Goal: Transaction & Acquisition: Purchase product/service

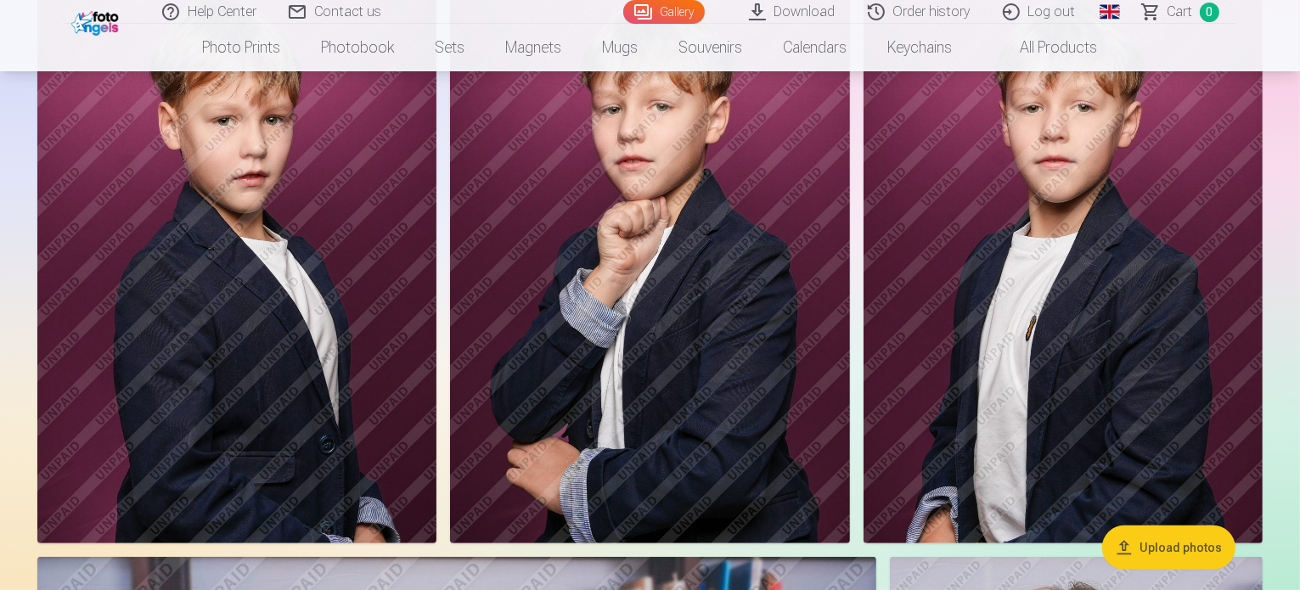
scroll to position [764, 0]
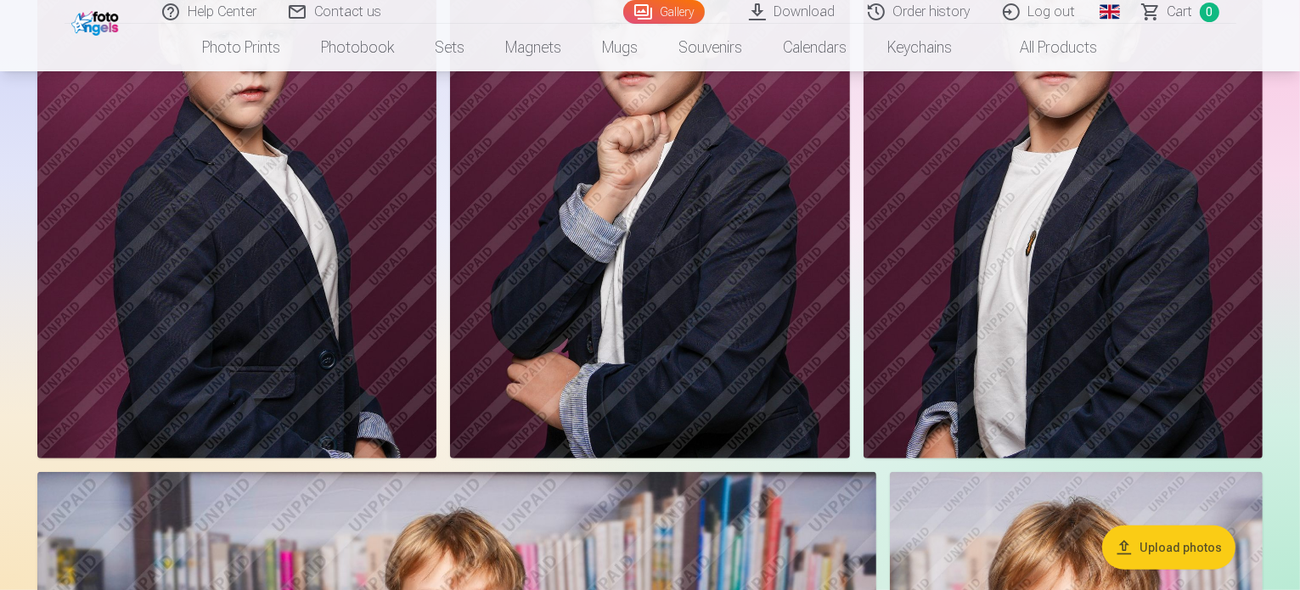
click at [437, 233] on img at bounding box center [236, 159] width 399 height 600
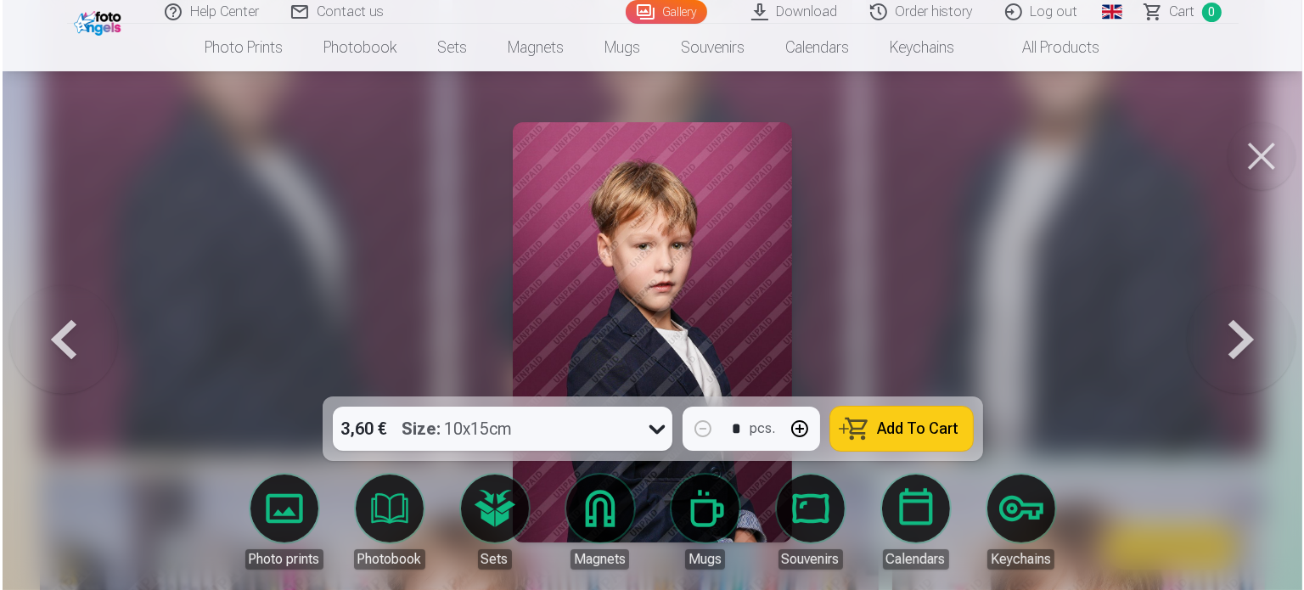
scroll to position [766, 0]
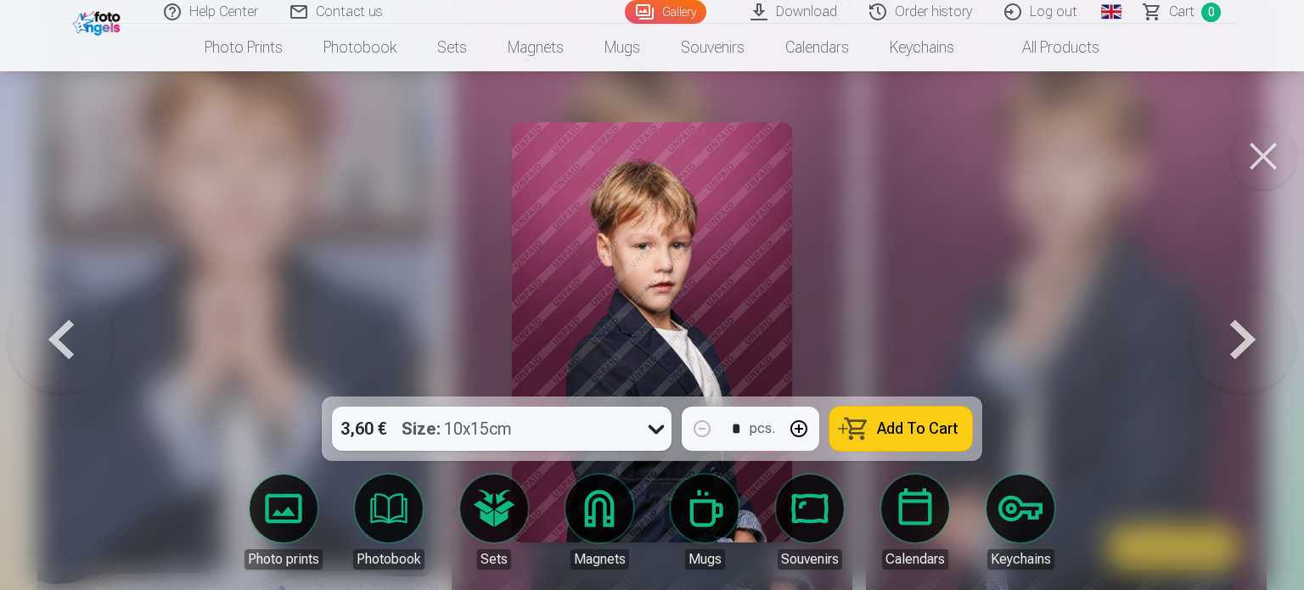
click at [1233, 347] on button at bounding box center [1243, 332] width 109 height 94
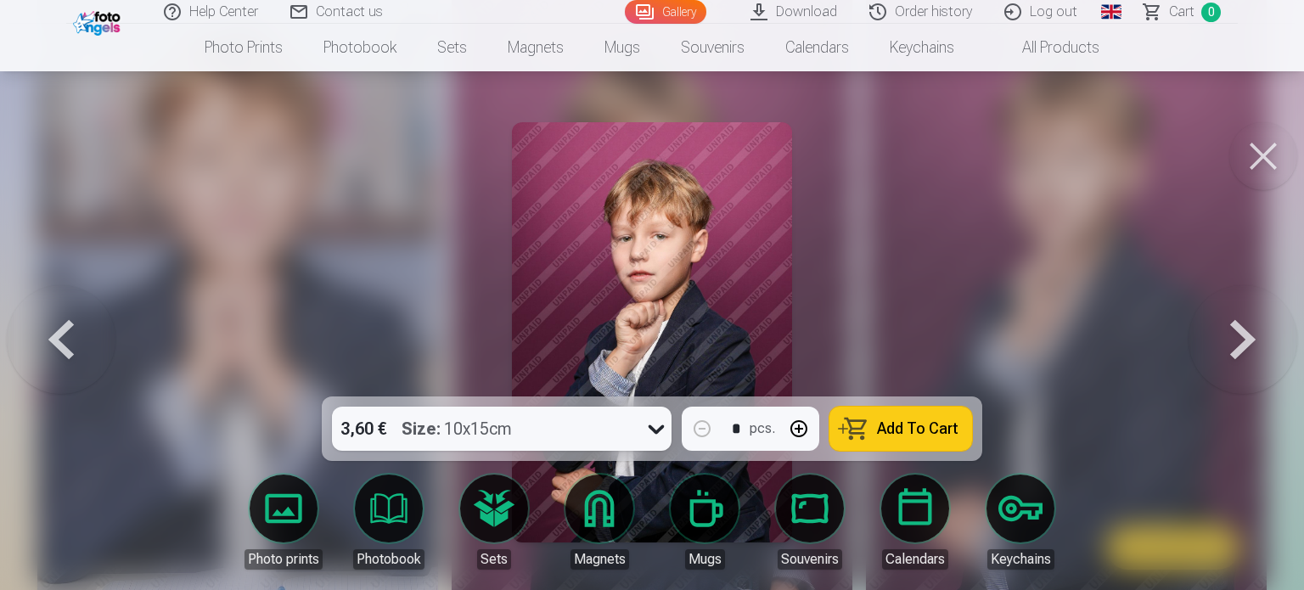
click at [1233, 347] on button at bounding box center [1243, 332] width 109 height 94
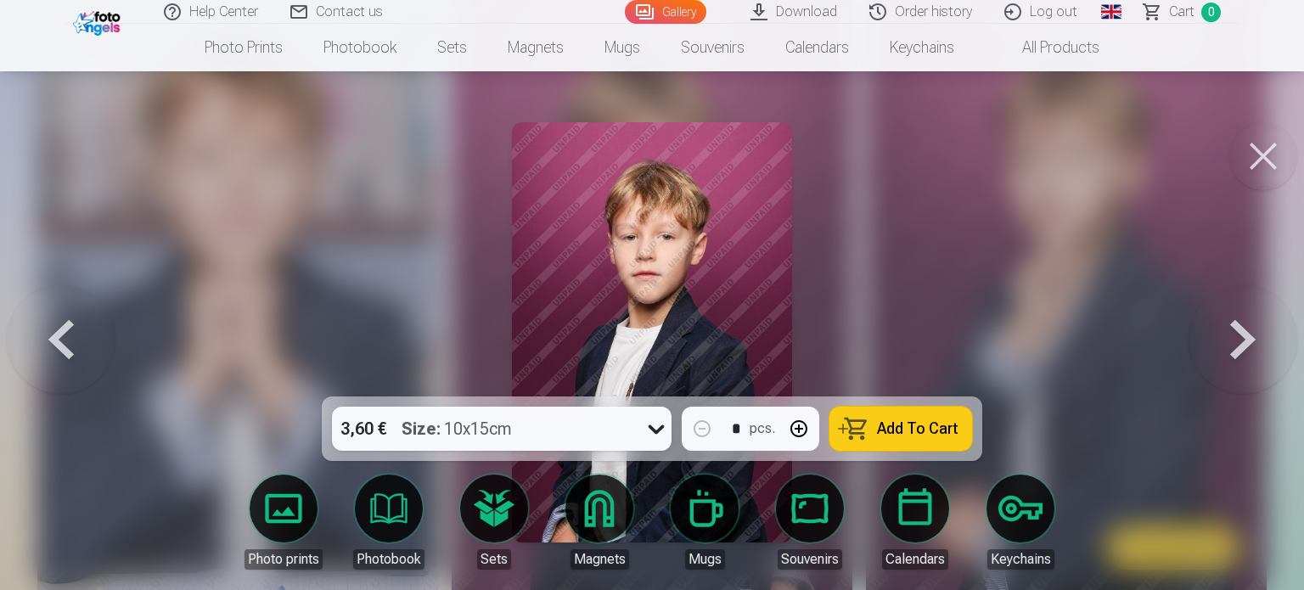
click at [1233, 347] on button at bounding box center [1243, 332] width 109 height 94
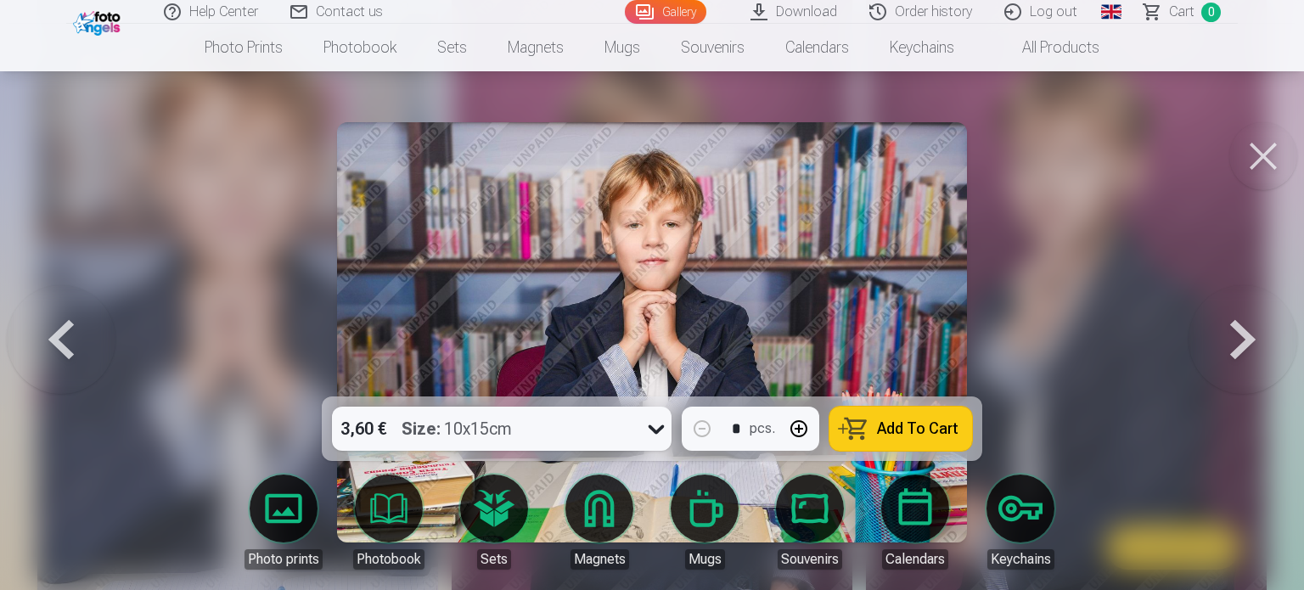
click at [1233, 347] on button at bounding box center [1243, 332] width 109 height 94
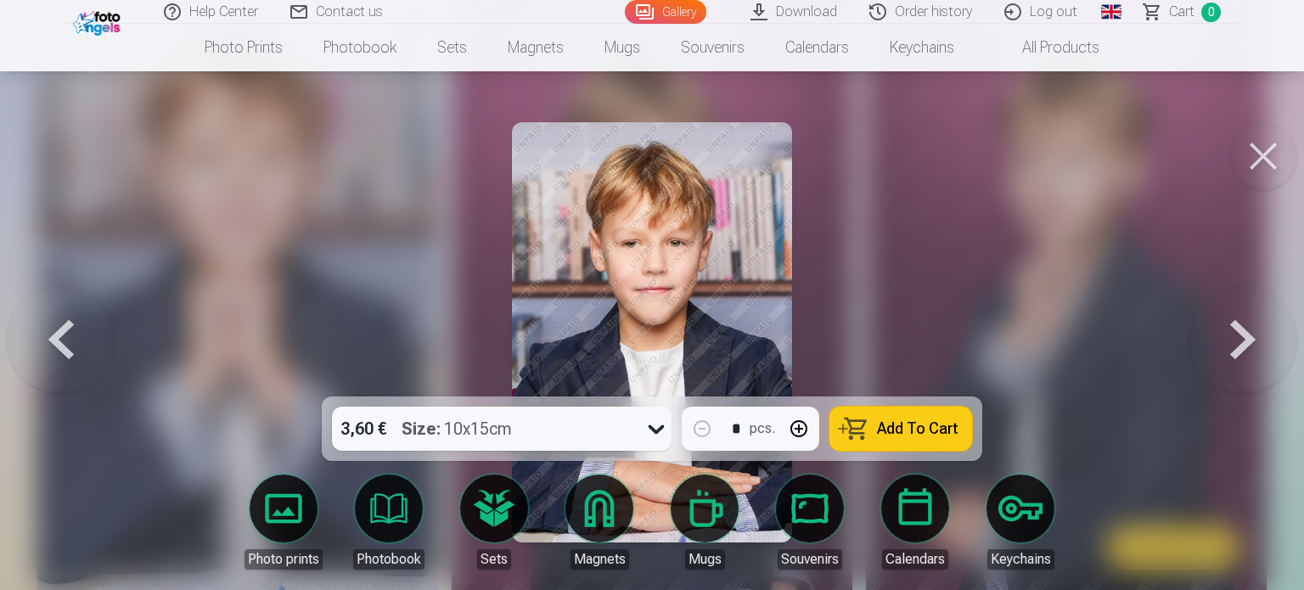
click at [1233, 347] on button at bounding box center [1243, 332] width 109 height 94
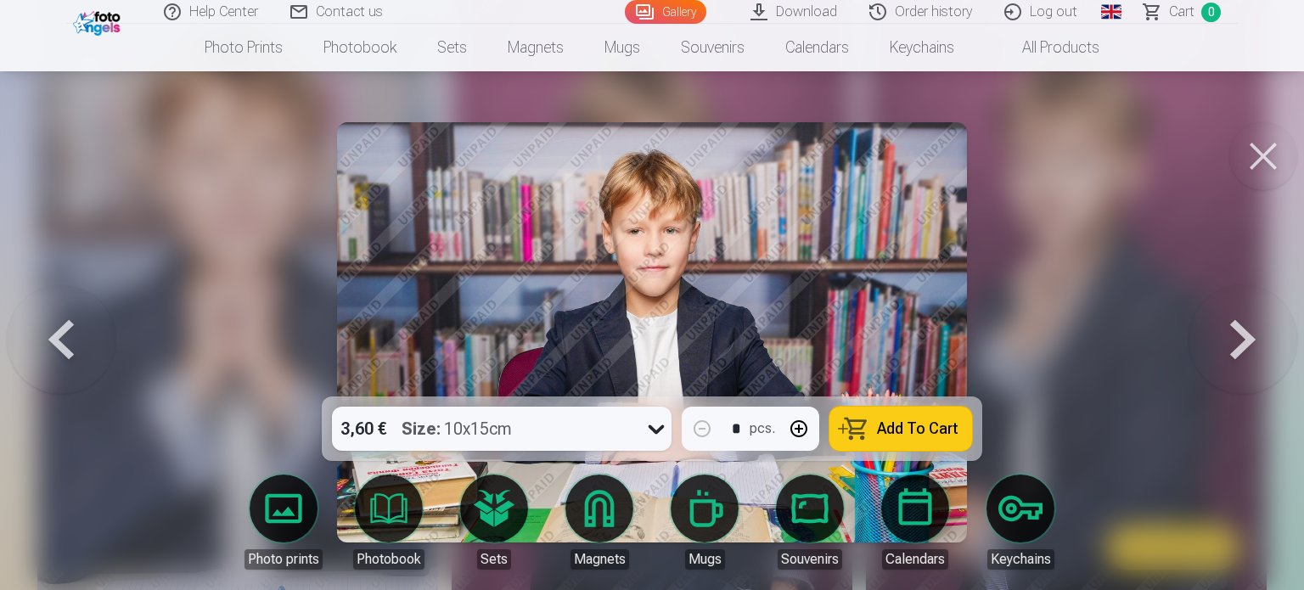
click at [1233, 347] on button at bounding box center [1243, 332] width 109 height 94
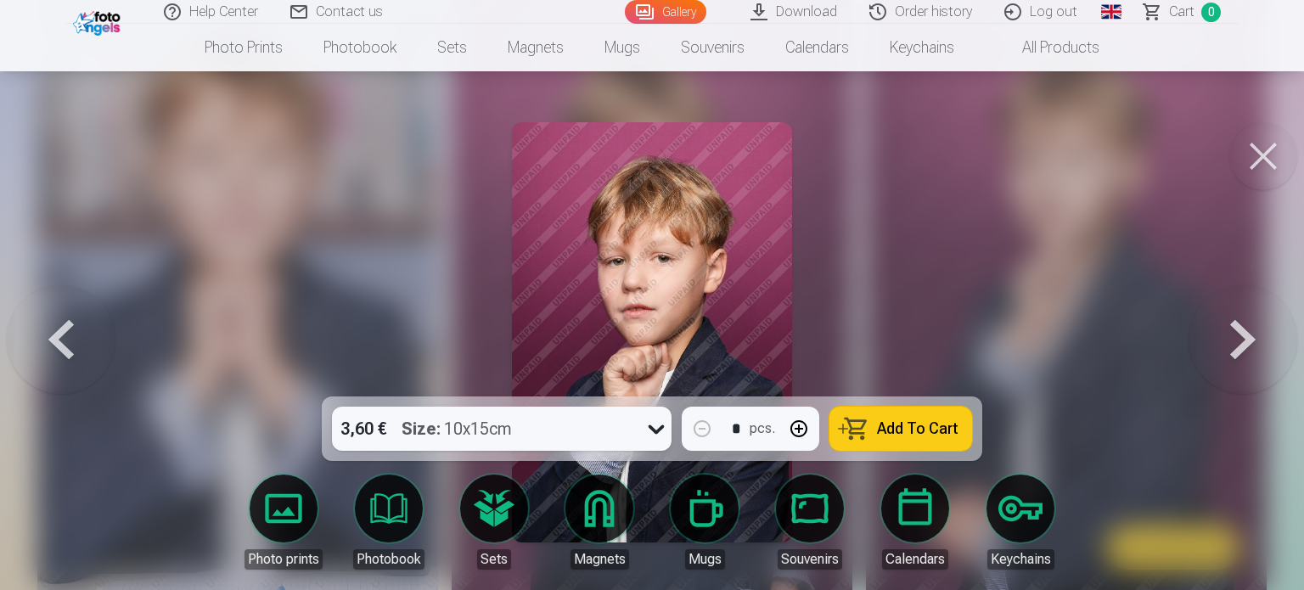
click at [1233, 347] on button at bounding box center [1243, 332] width 109 height 94
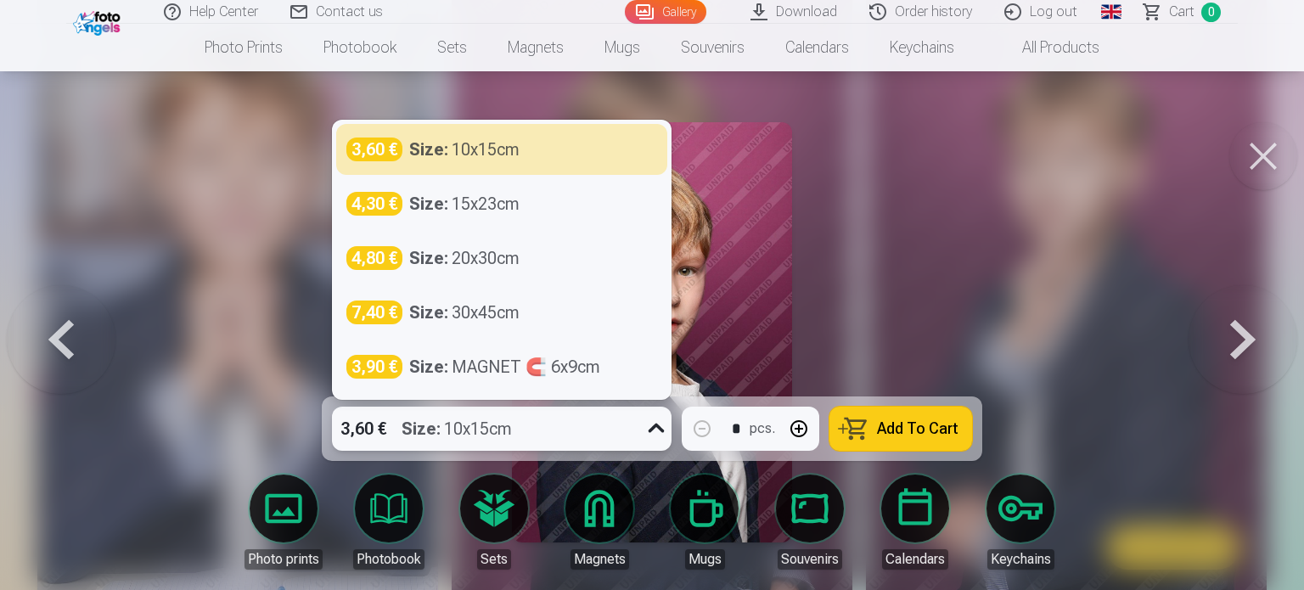
click at [633, 448] on div "3,60 € Size : 10x15cm" at bounding box center [485, 429] width 307 height 44
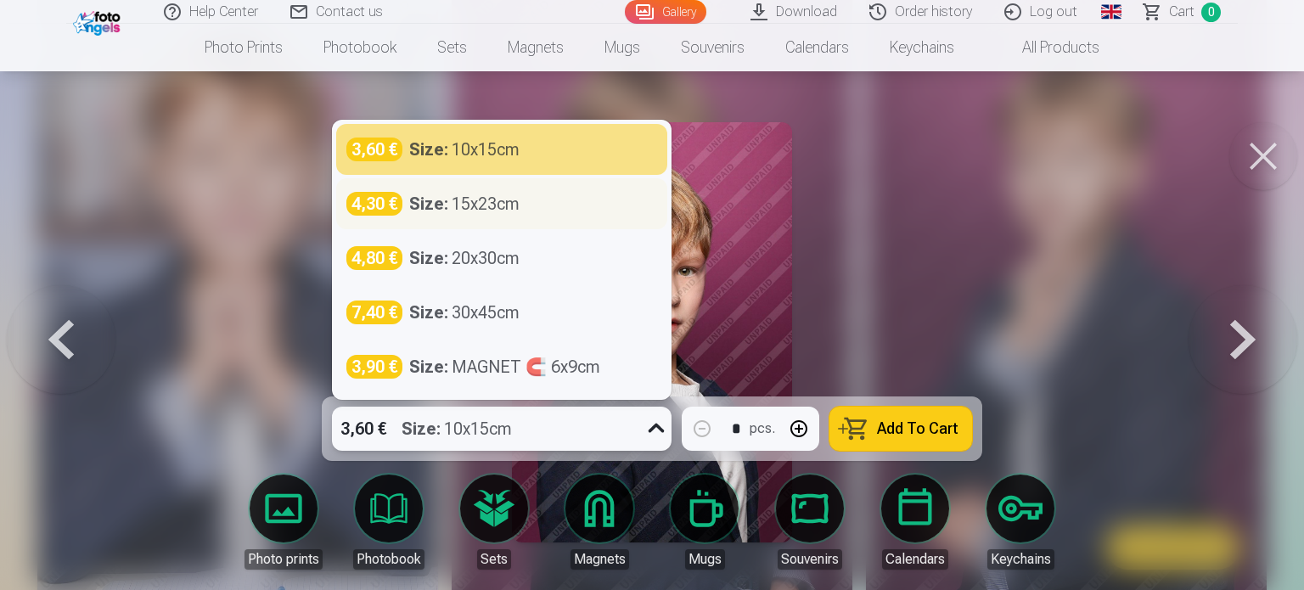
click at [499, 205] on div "Size : 15x23cm" at bounding box center [464, 204] width 110 height 24
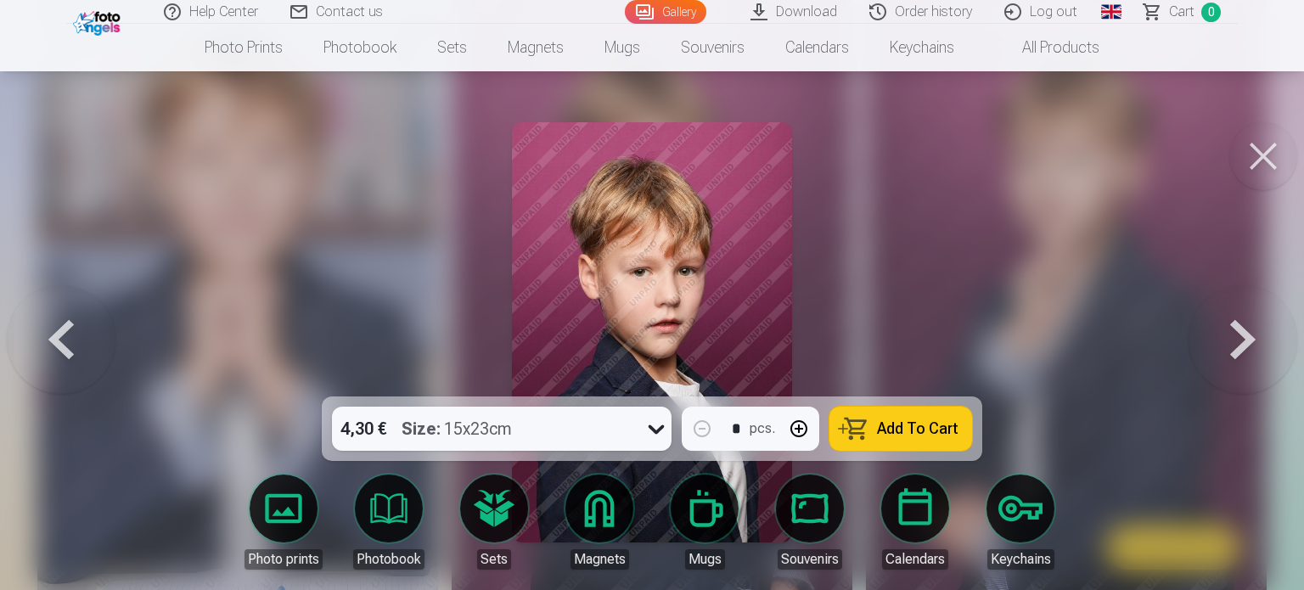
click at [924, 429] on span "Add To Cart" at bounding box center [918, 428] width 82 height 15
click at [1232, 348] on button at bounding box center [1243, 332] width 109 height 94
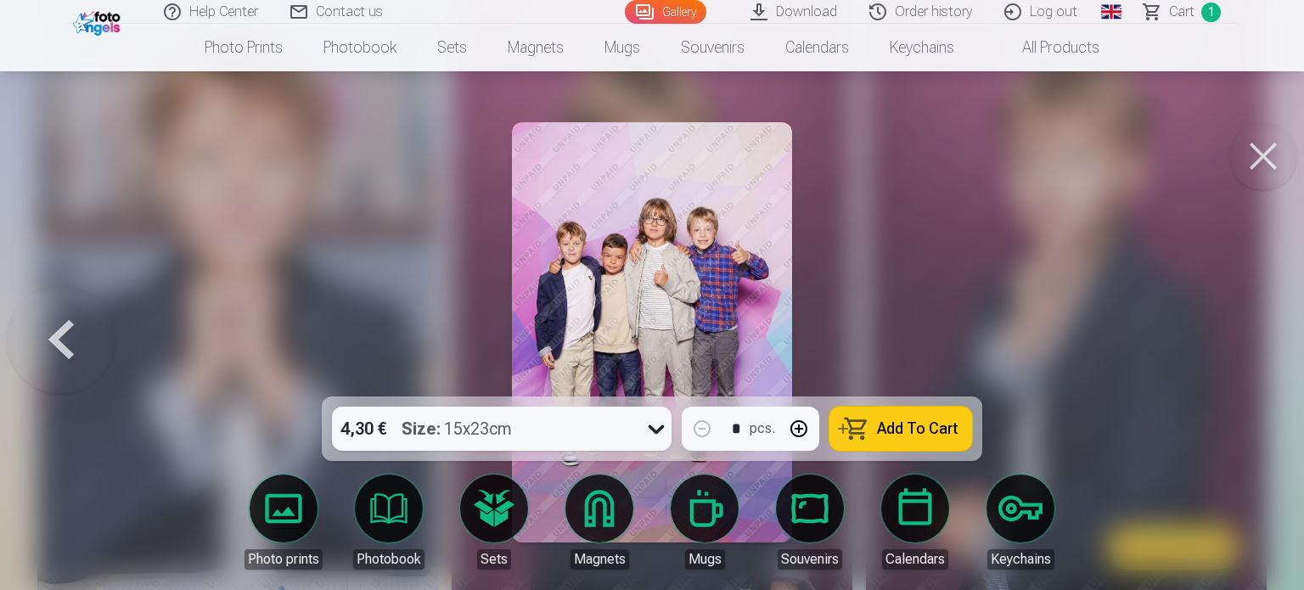
click at [1036, 307] on div at bounding box center [652, 295] width 1304 height 590
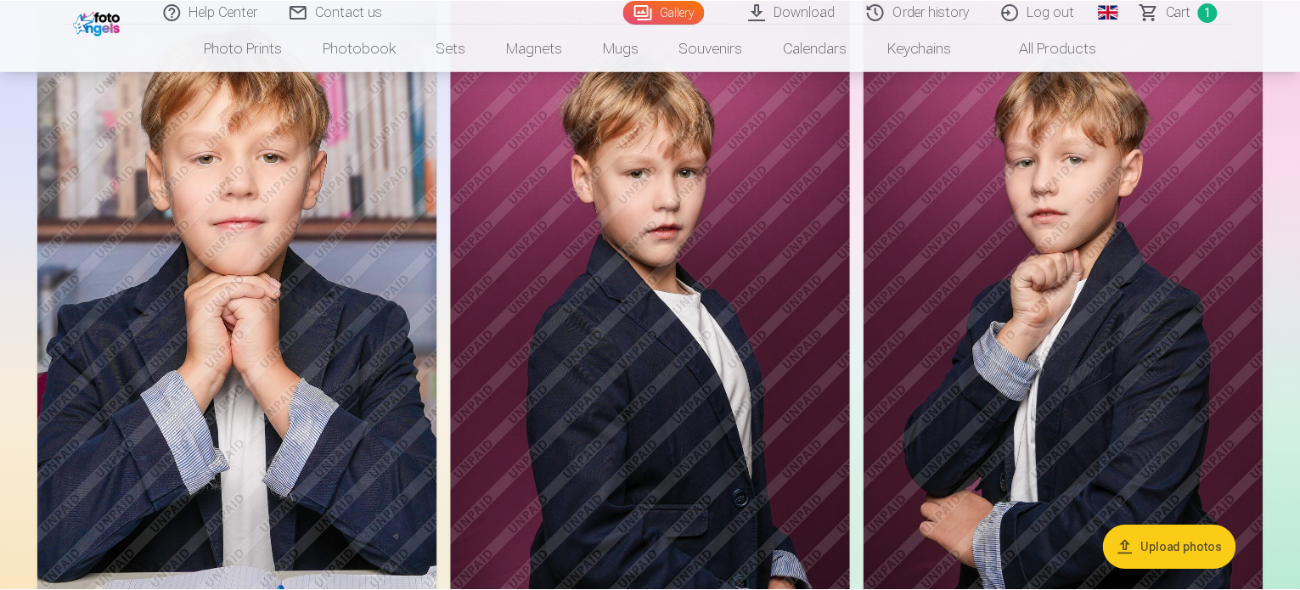
scroll to position [764, 0]
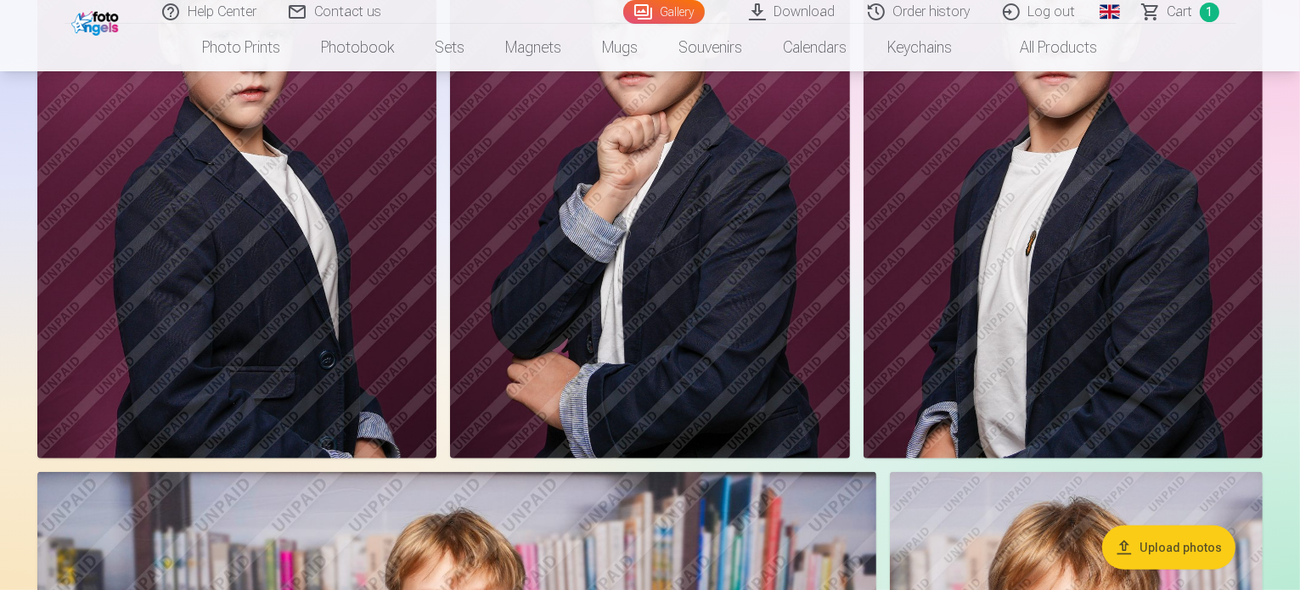
click at [849, 338] on img at bounding box center [649, 159] width 399 height 600
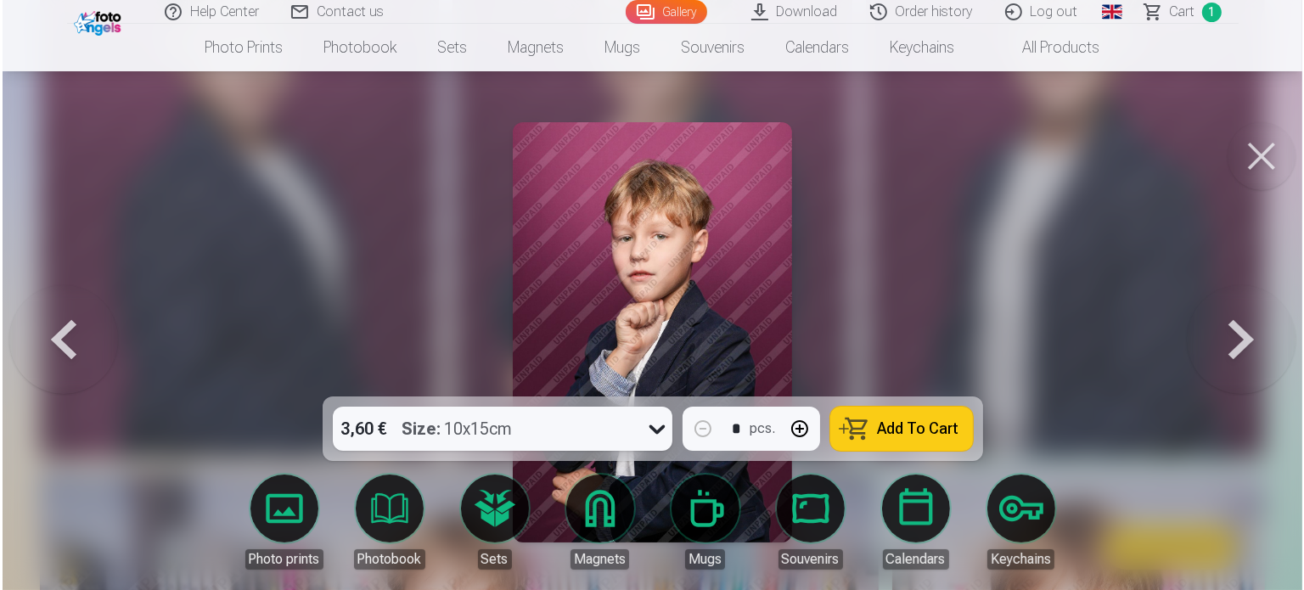
scroll to position [766, 0]
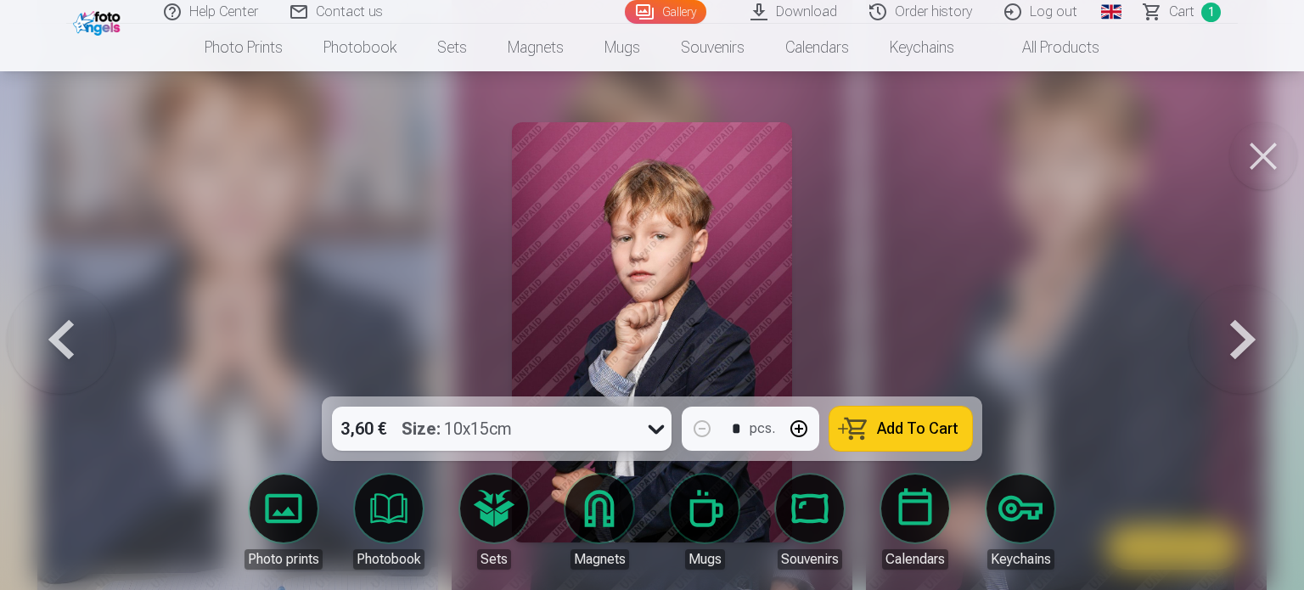
click at [1238, 337] on button at bounding box center [1243, 332] width 109 height 94
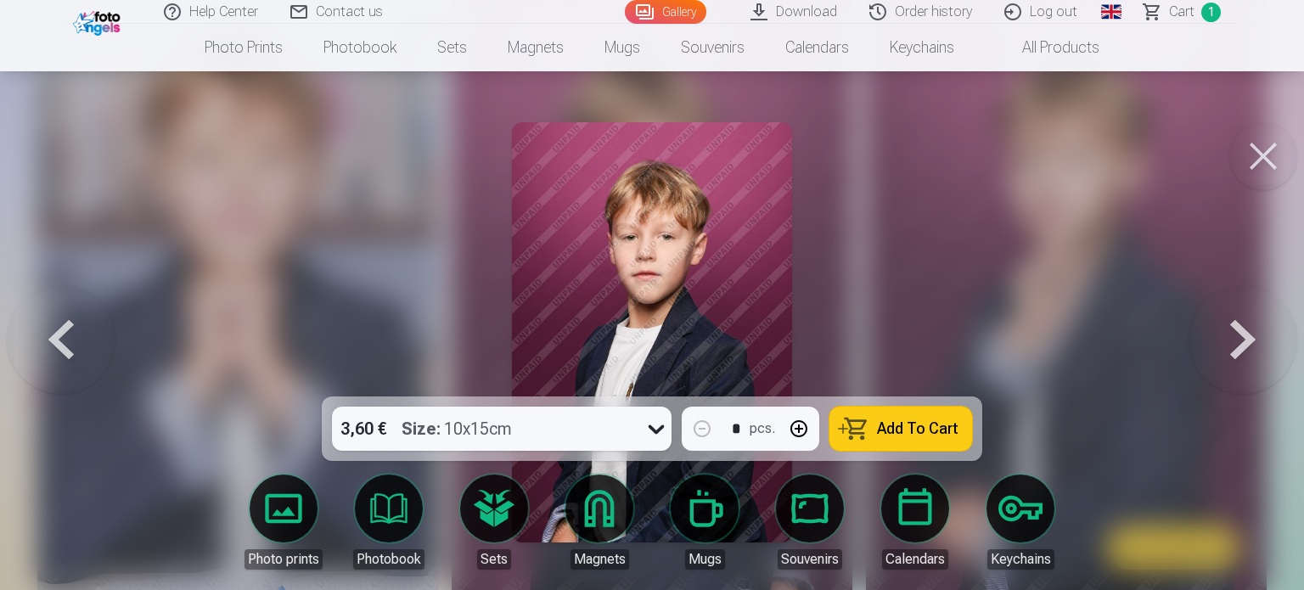
click at [1238, 337] on button at bounding box center [1243, 332] width 109 height 94
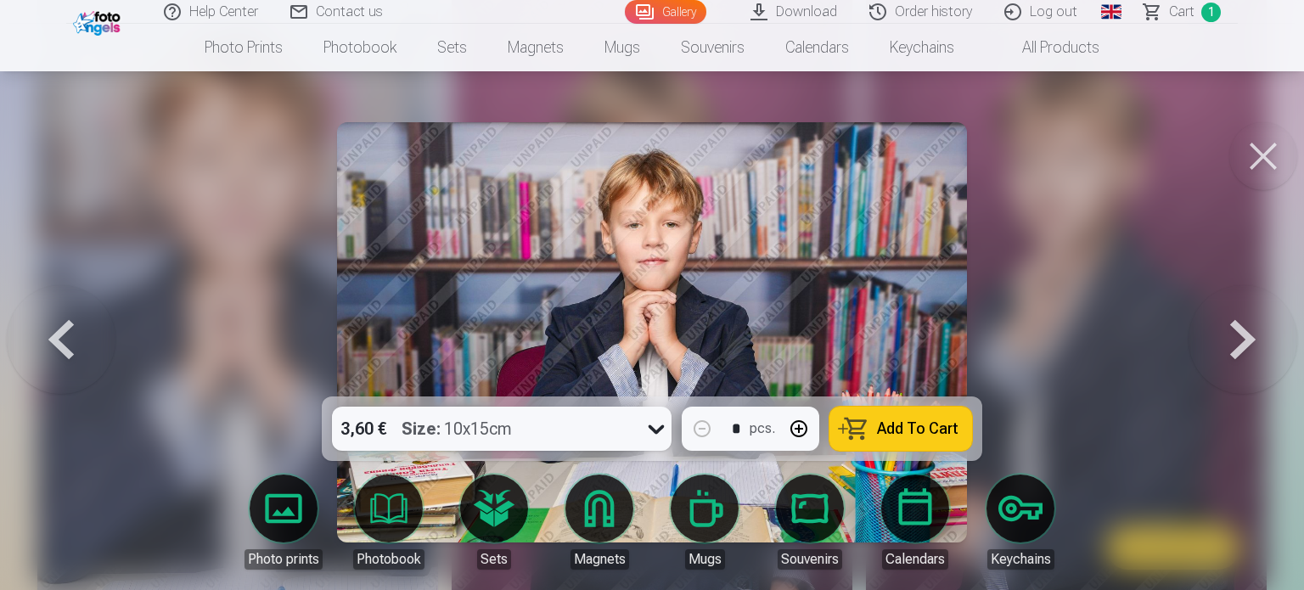
click at [1238, 337] on button at bounding box center [1243, 332] width 109 height 94
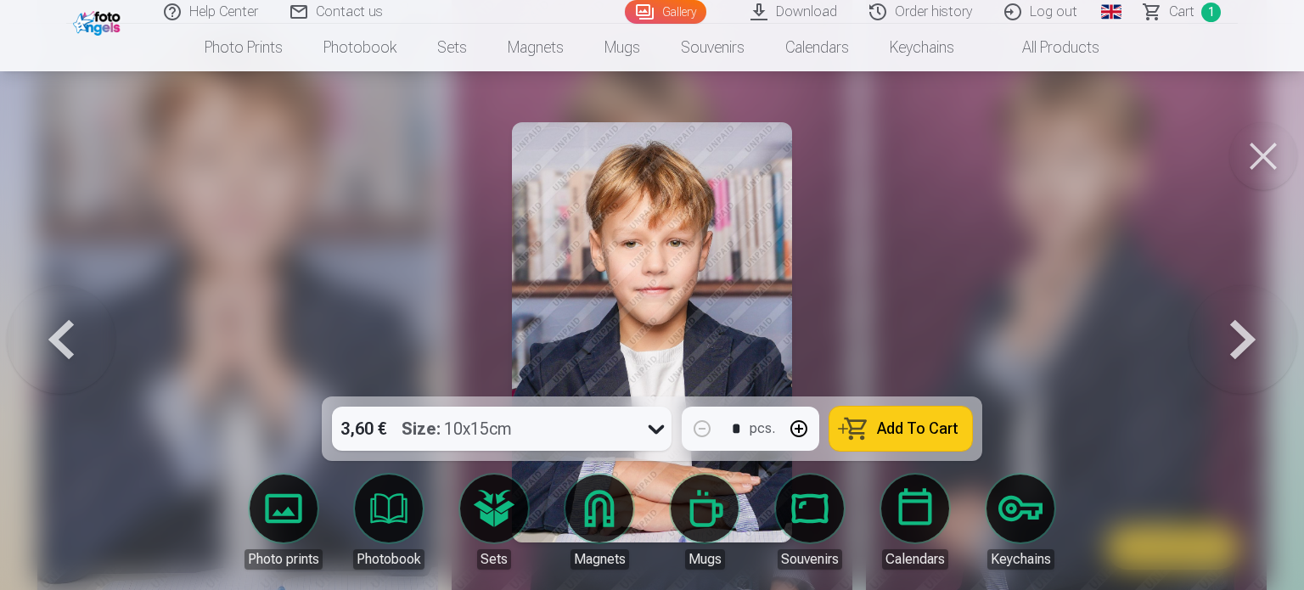
click at [1238, 337] on button at bounding box center [1243, 332] width 109 height 94
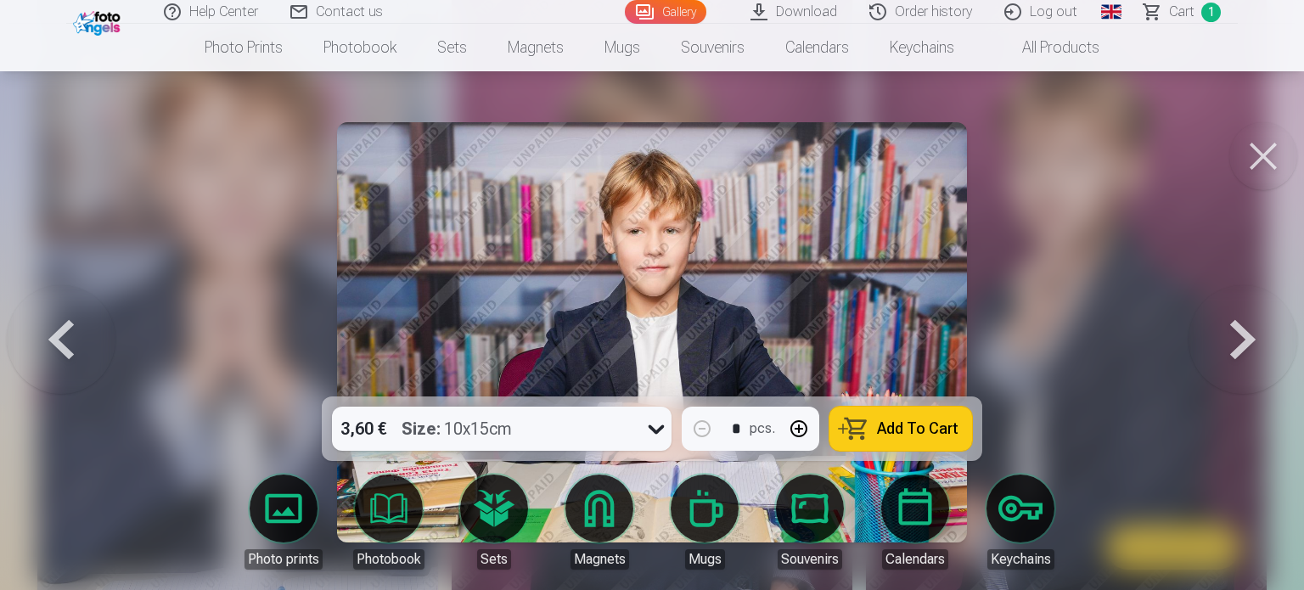
click at [1238, 337] on button at bounding box center [1243, 332] width 109 height 94
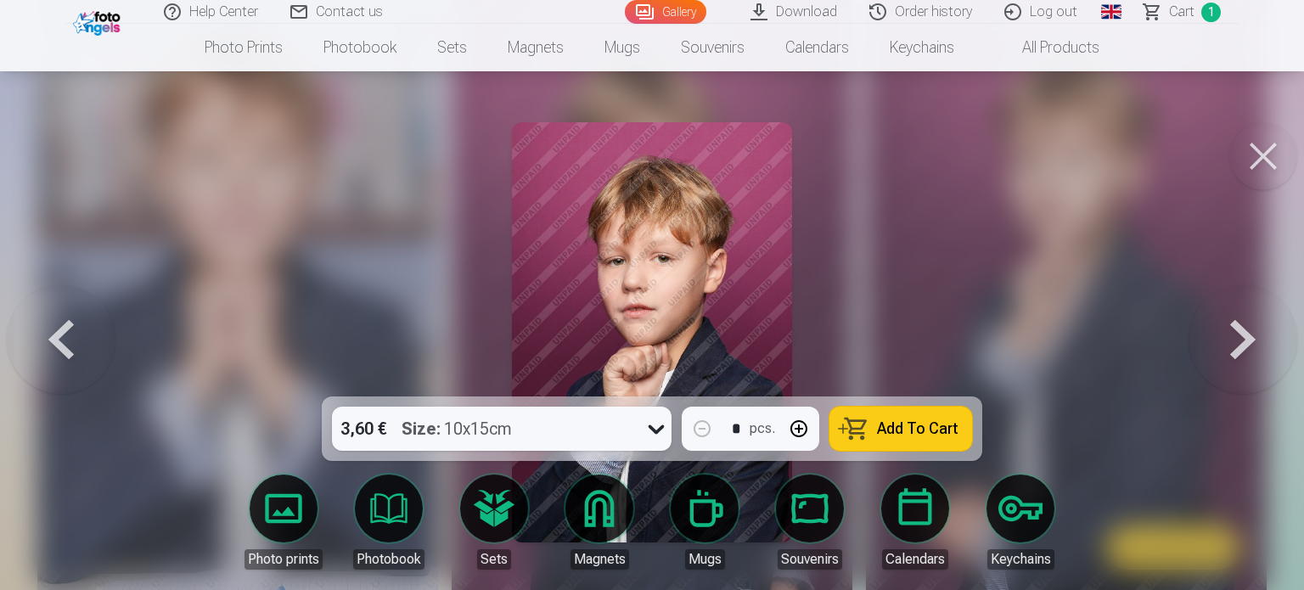
click at [1238, 337] on button at bounding box center [1243, 332] width 109 height 94
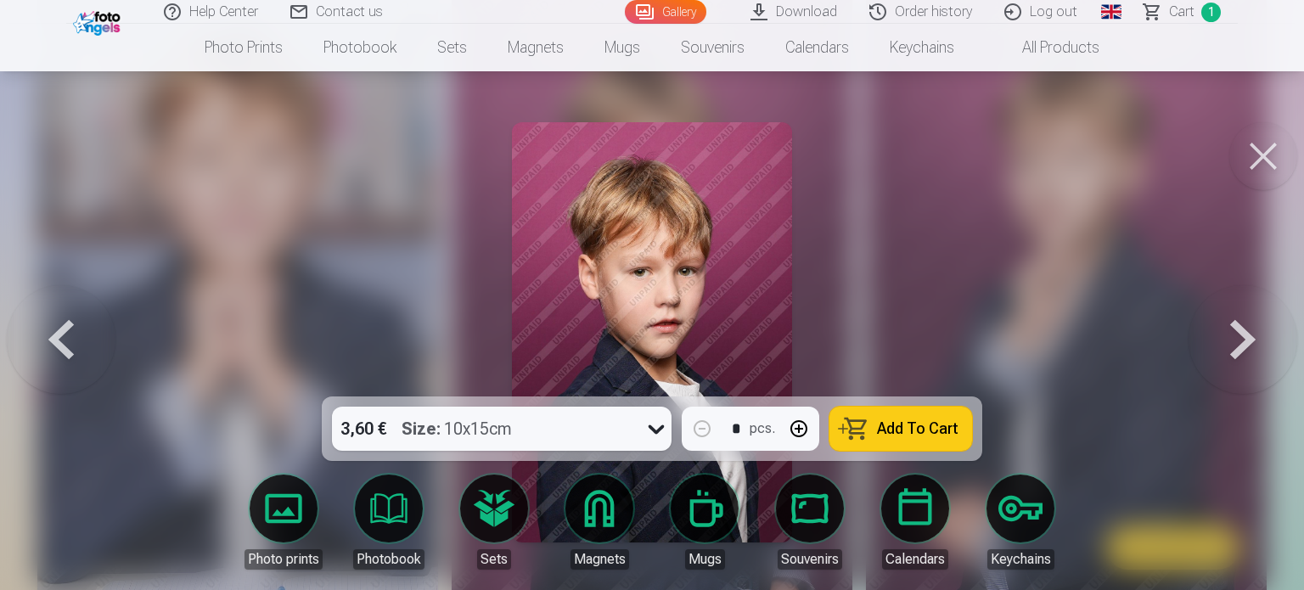
click at [1238, 337] on button at bounding box center [1243, 332] width 109 height 94
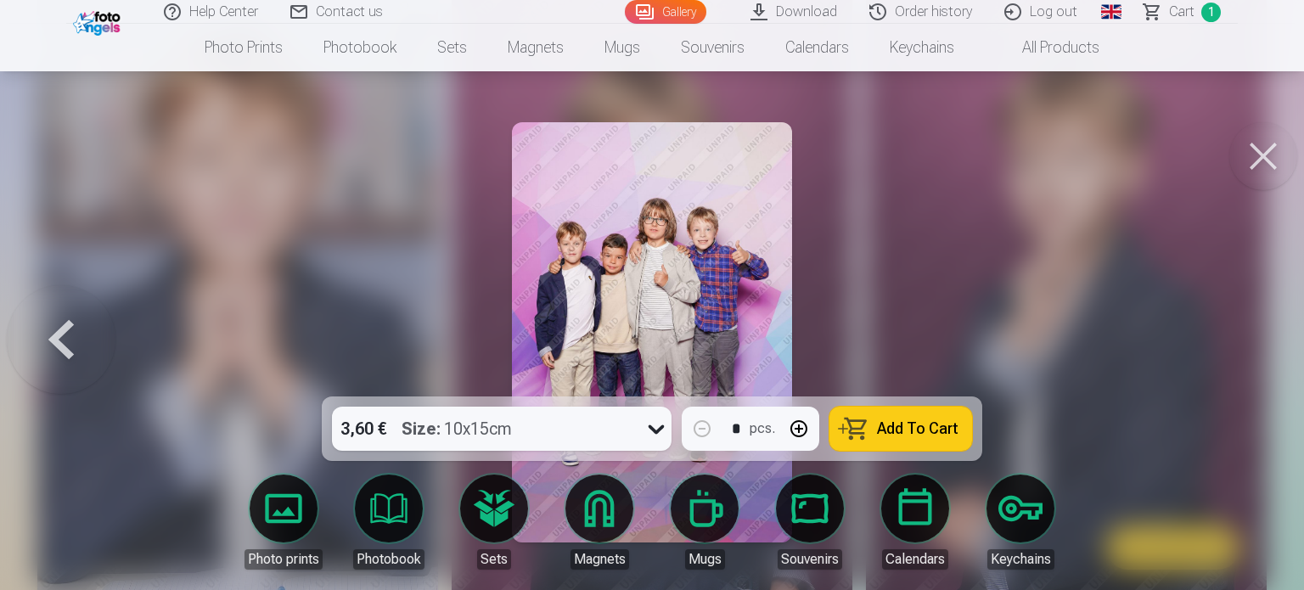
click at [876, 213] on div at bounding box center [652, 295] width 1304 height 590
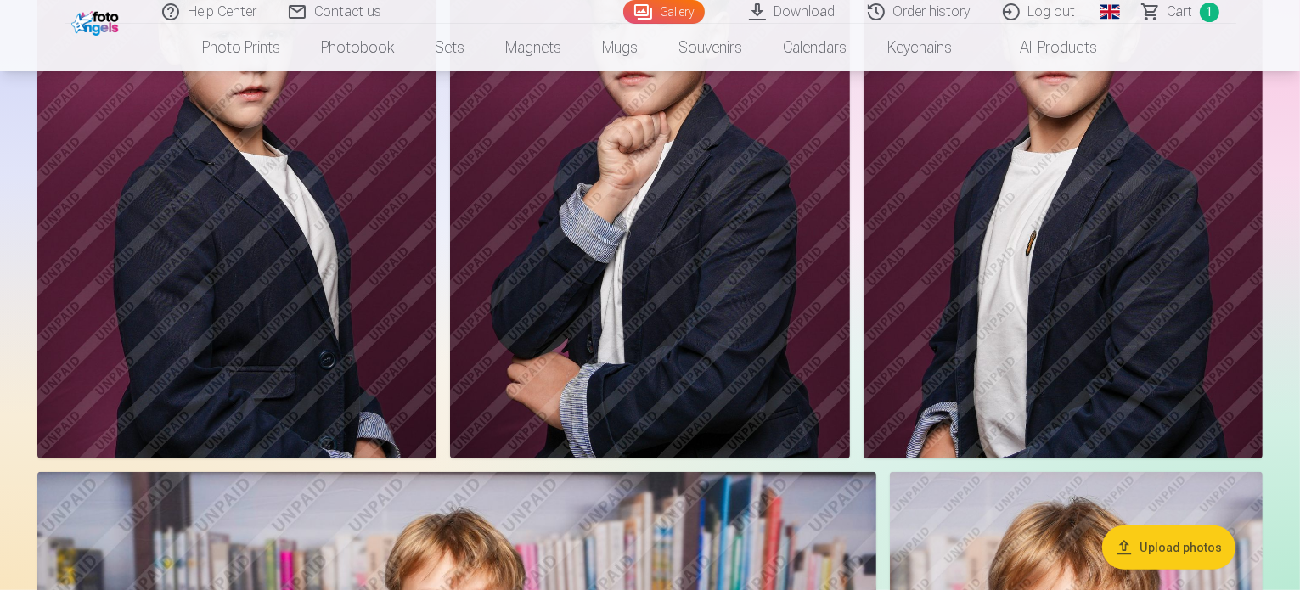
click at [849, 213] on img at bounding box center [649, 159] width 399 height 600
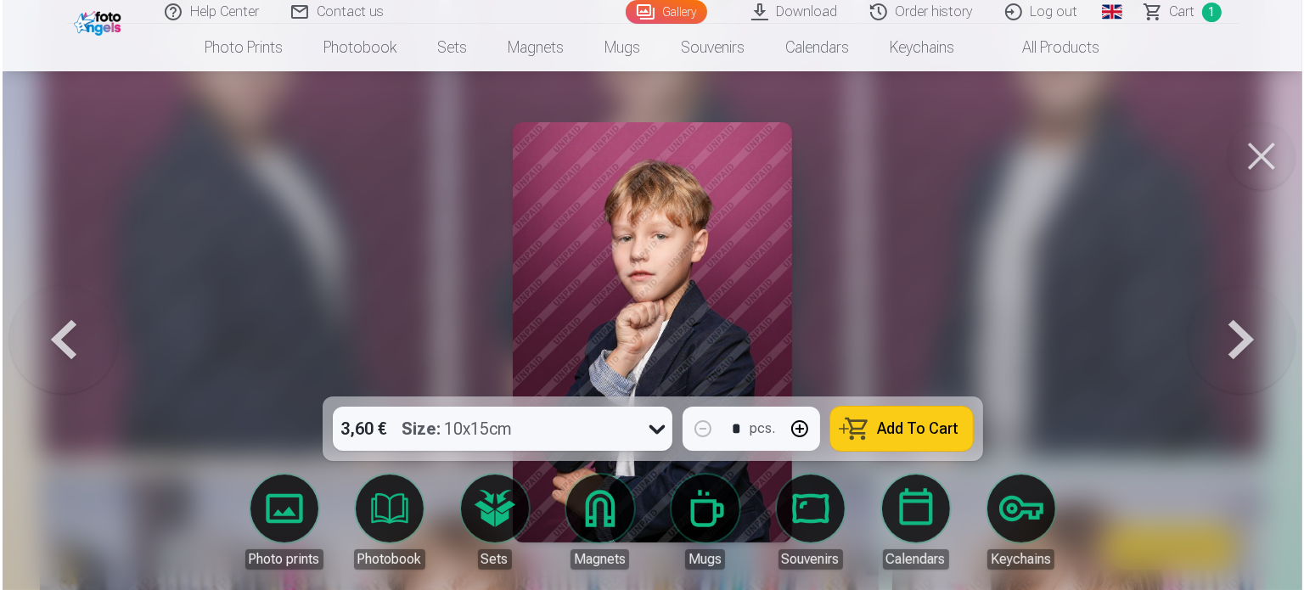
scroll to position [766, 0]
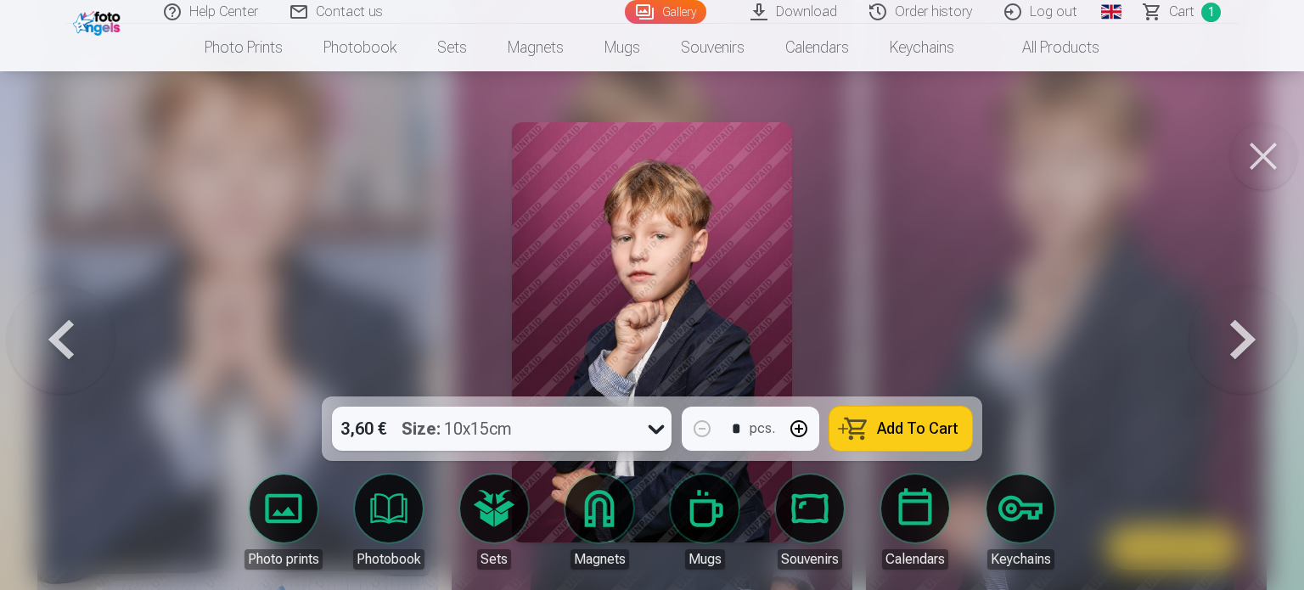
click at [1248, 329] on button at bounding box center [1243, 332] width 109 height 94
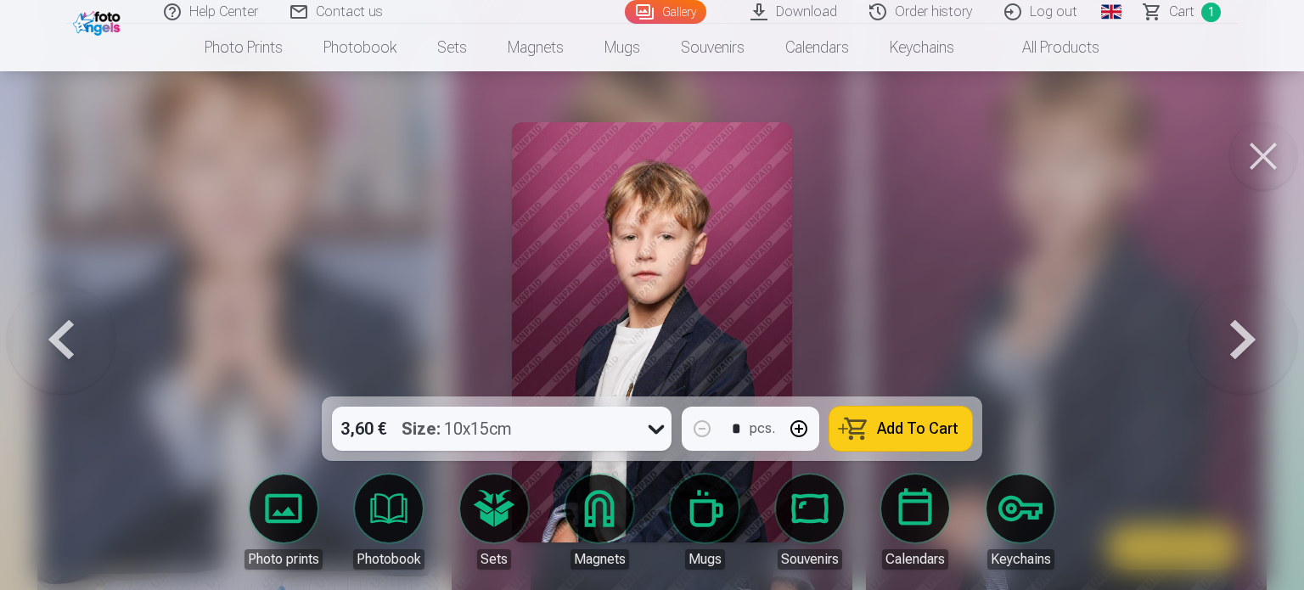
click at [1248, 329] on button at bounding box center [1243, 332] width 109 height 94
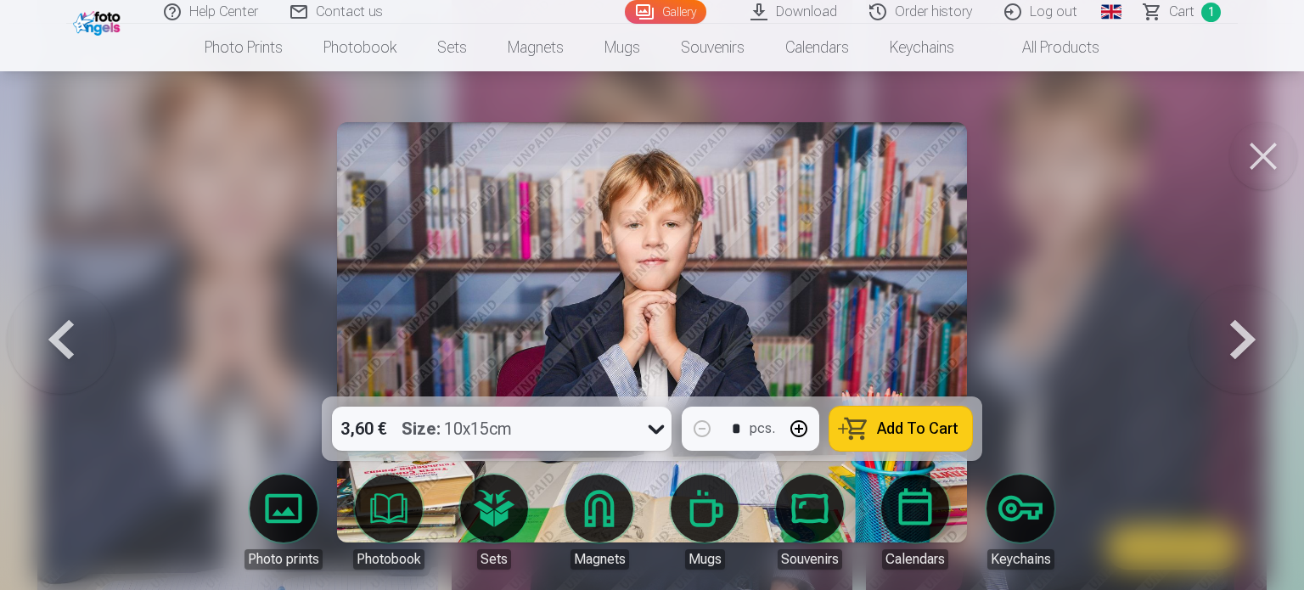
click at [1248, 329] on button at bounding box center [1243, 332] width 109 height 94
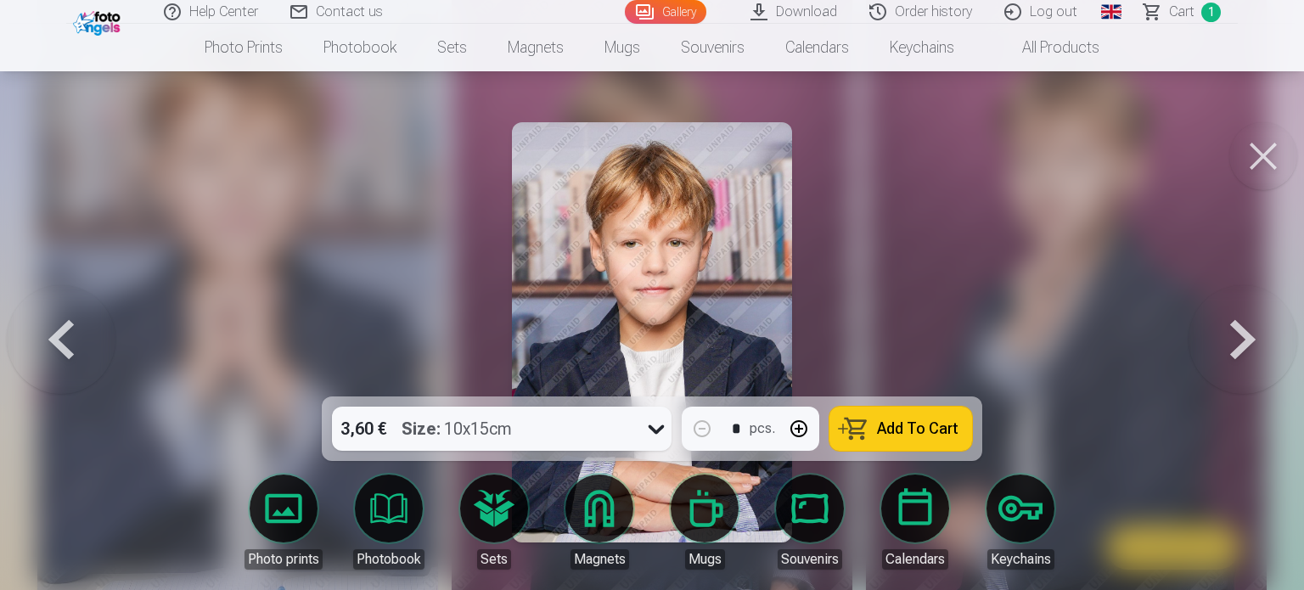
click at [1248, 329] on button at bounding box center [1243, 332] width 109 height 94
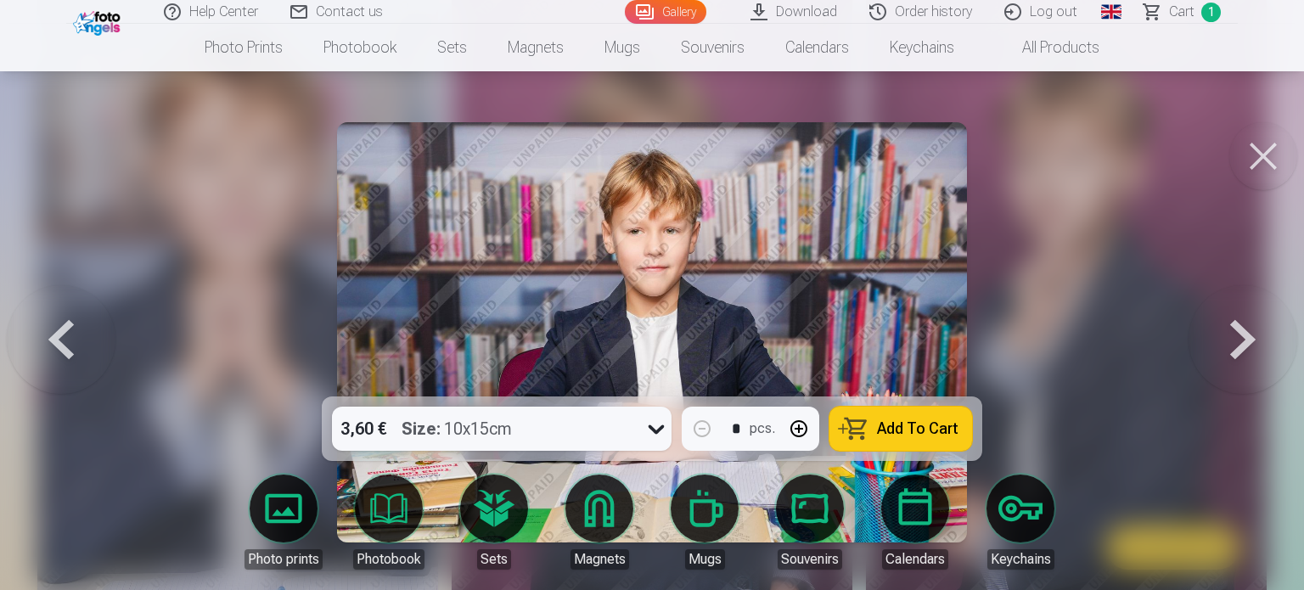
click at [1248, 329] on button at bounding box center [1243, 332] width 109 height 94
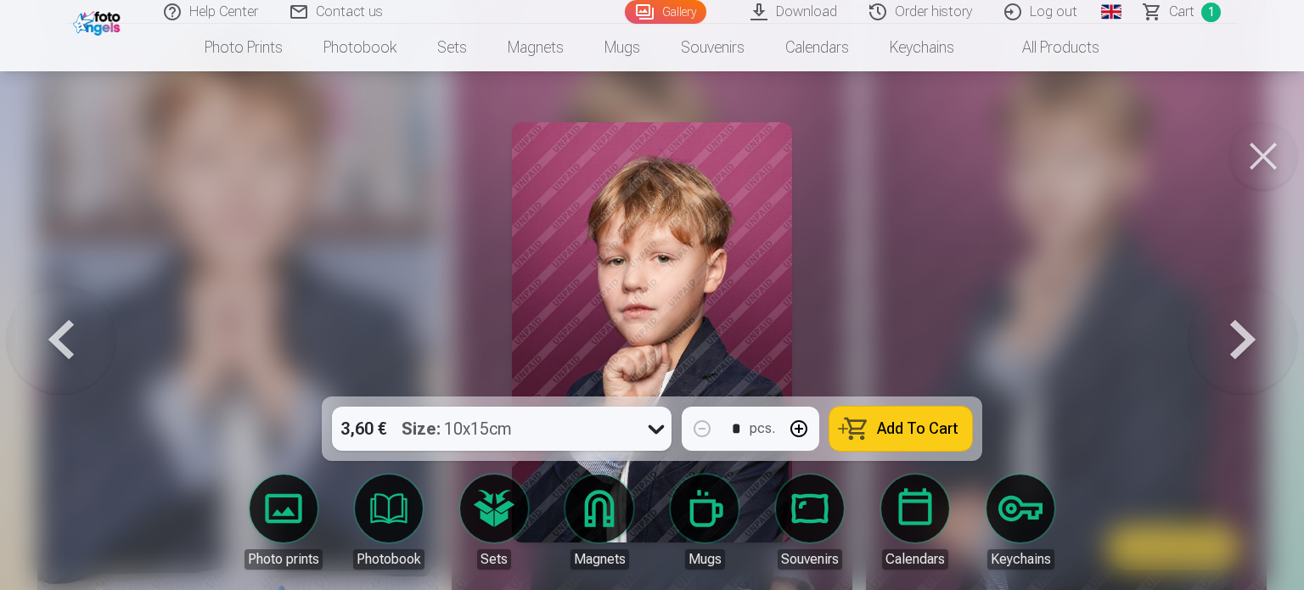
click at [1251, 329] on button at bounding box center [1243, 332] width 109 height 94
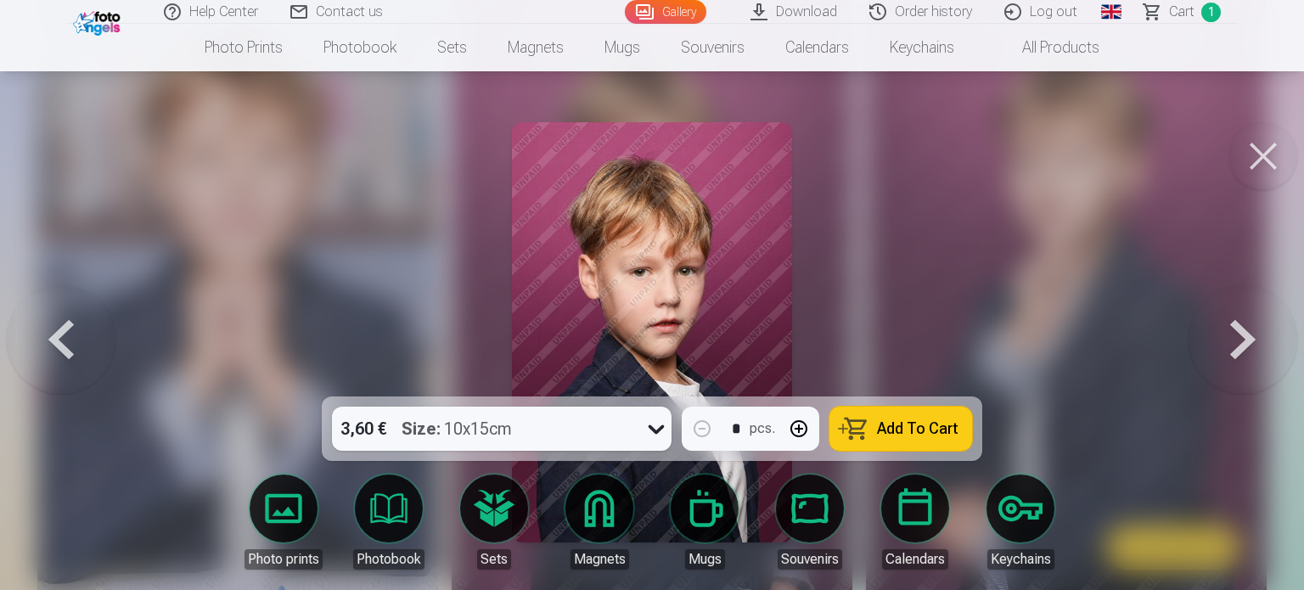
click at [1251, 329] on button at bounding box center [1243, 332] width 109 height 94
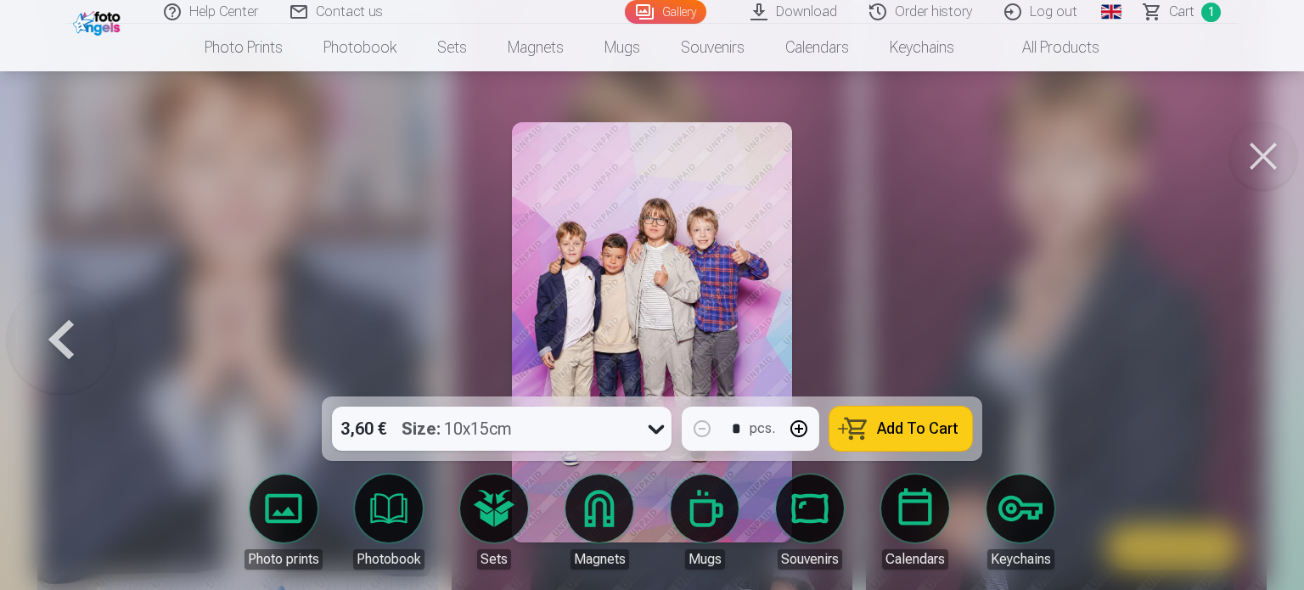
click at [37, 356] on button at bounding box center [61, 332] width 109 height 94
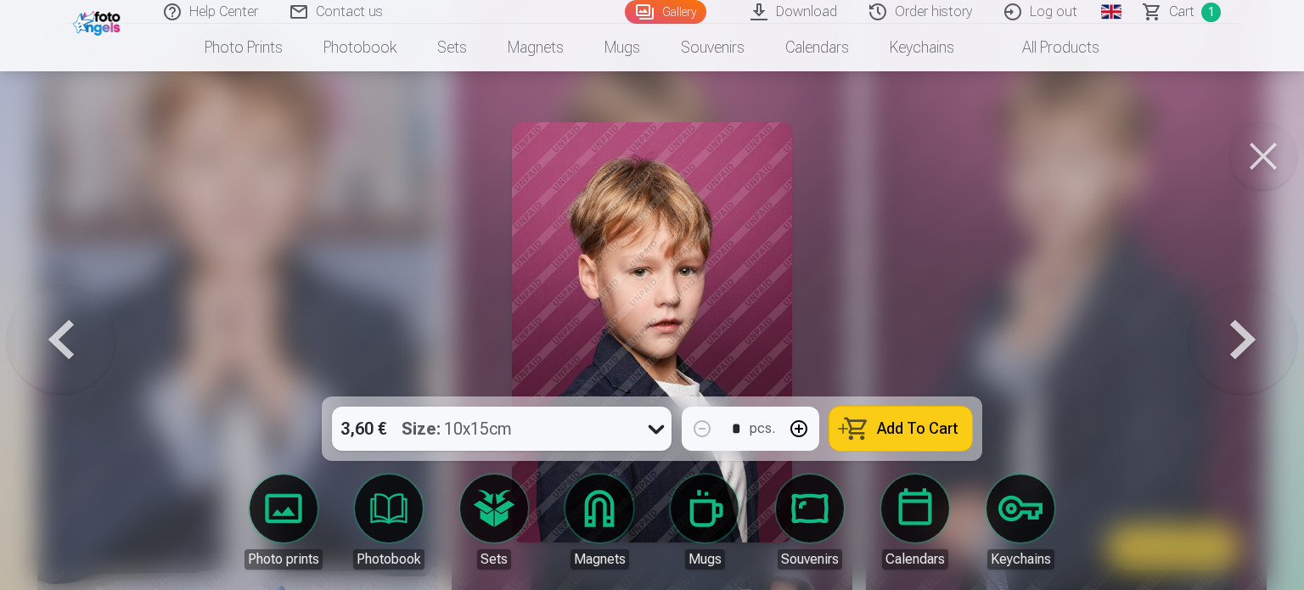
click at [37, 356] on button at bounding box center [61, 332] width 109 height 94
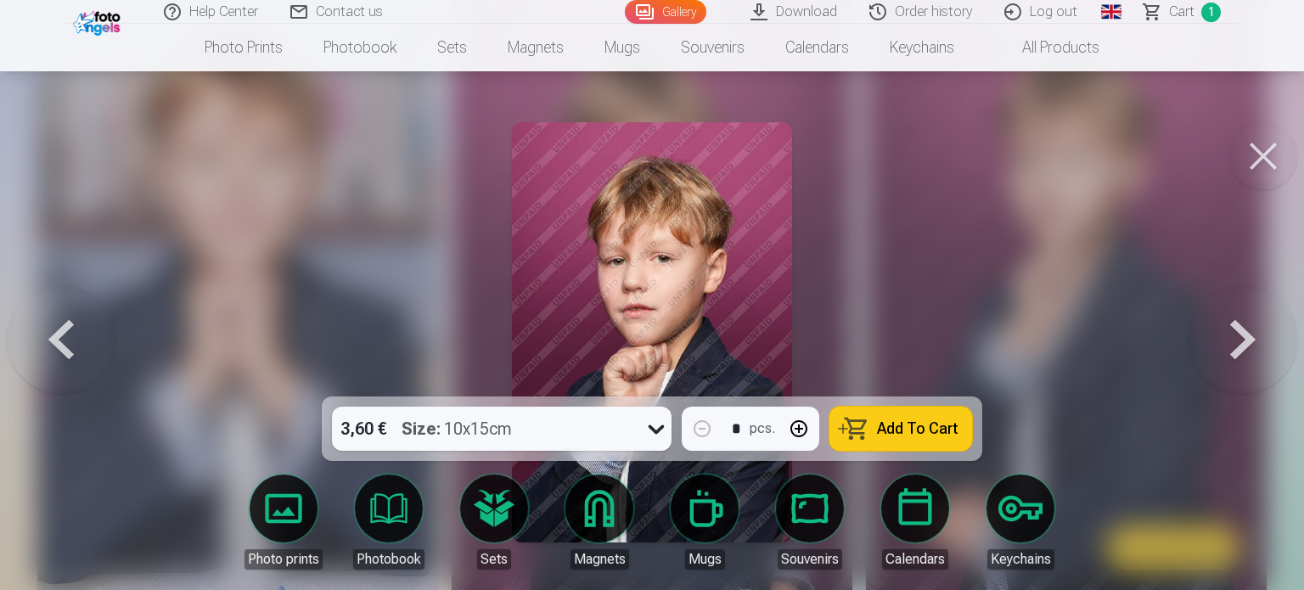
click at [37, 356] on button at bounding box center [61, 332] width 109 height 94
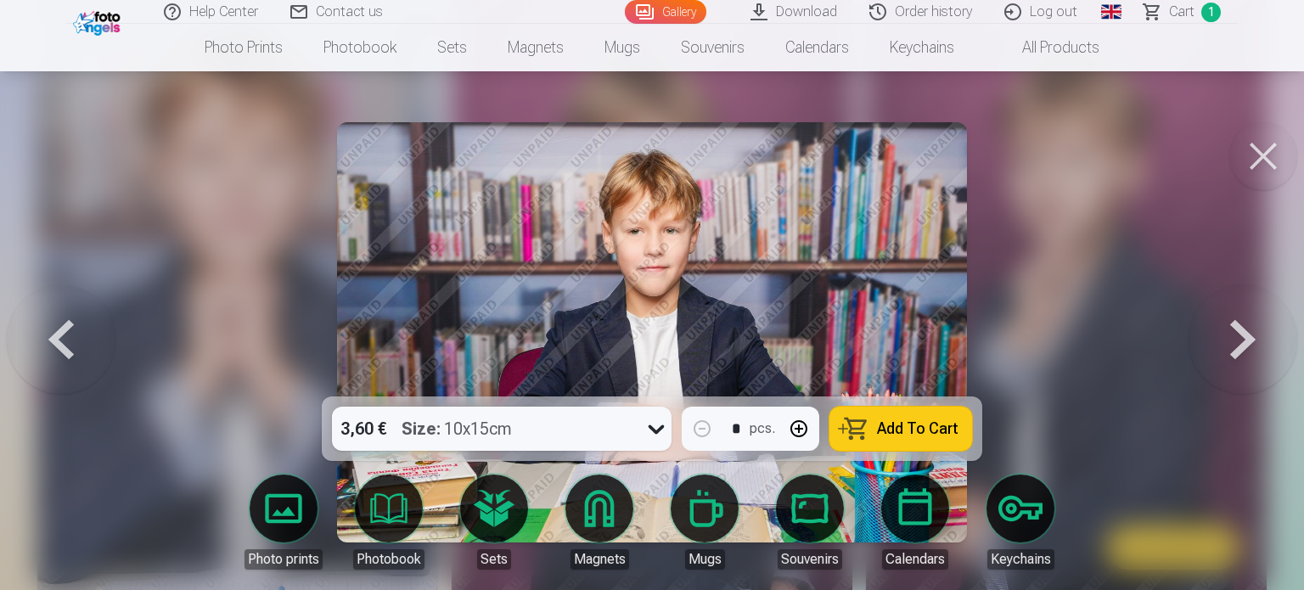
click at [37, 356] on button at bounding box center [61, 332] width 109 height 94
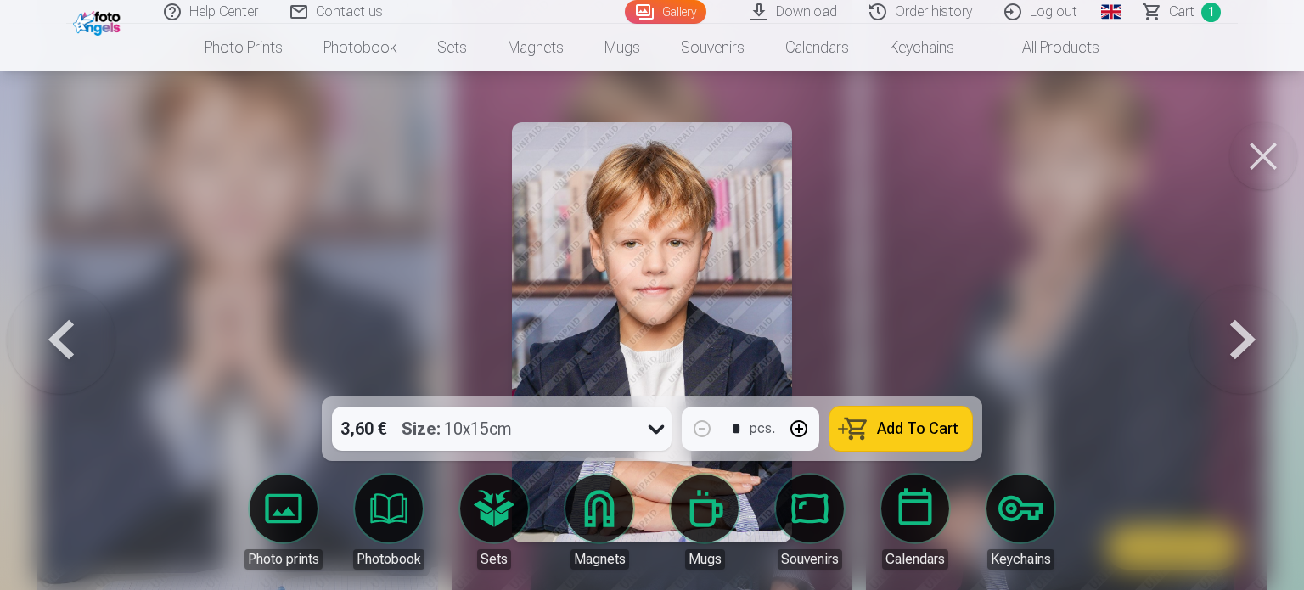
click at [37, 356] on button at bounding box center [61, 332] width 109 height 94
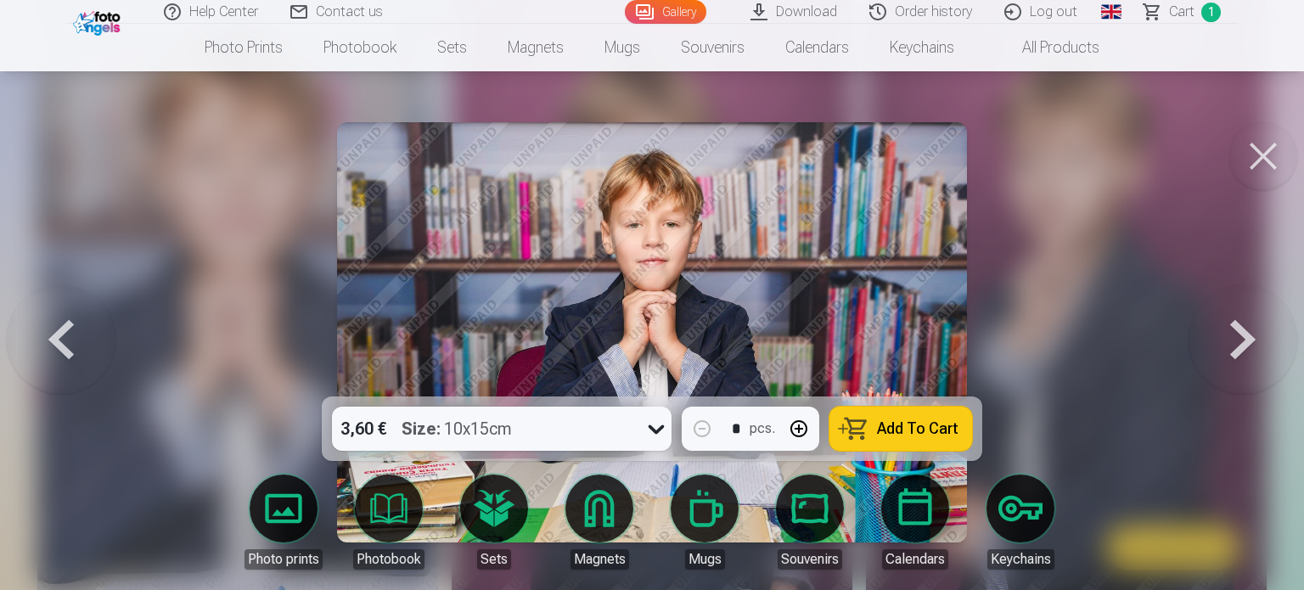
click at [37, 356] on button at bounding box center [61, 332] width 109 height 94
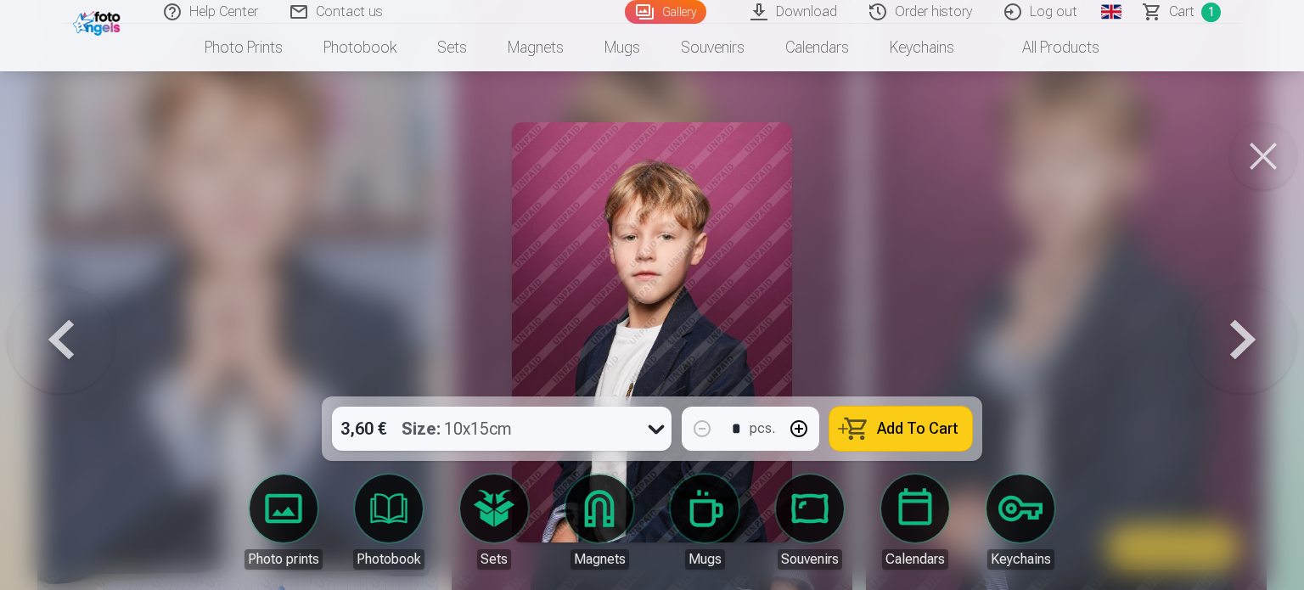
click at [37, 356] on button at bounding box center [61, 332] width 109 height 94
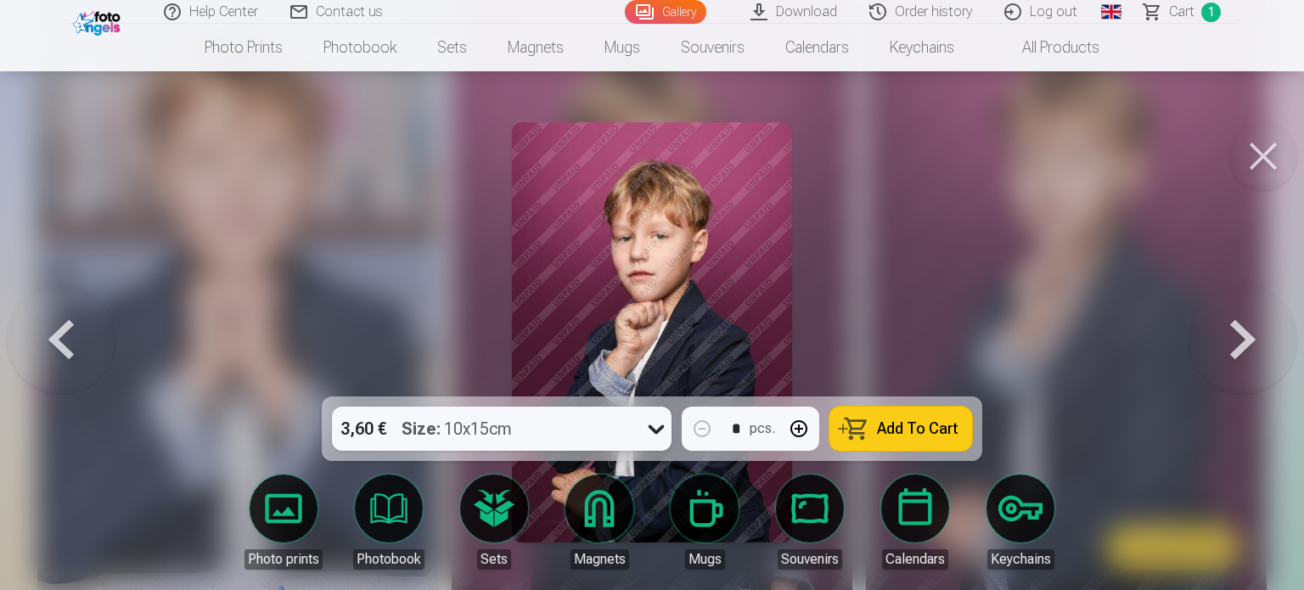
click at [37, 356] on button at bounding box center [61, 332] width 109 height 94
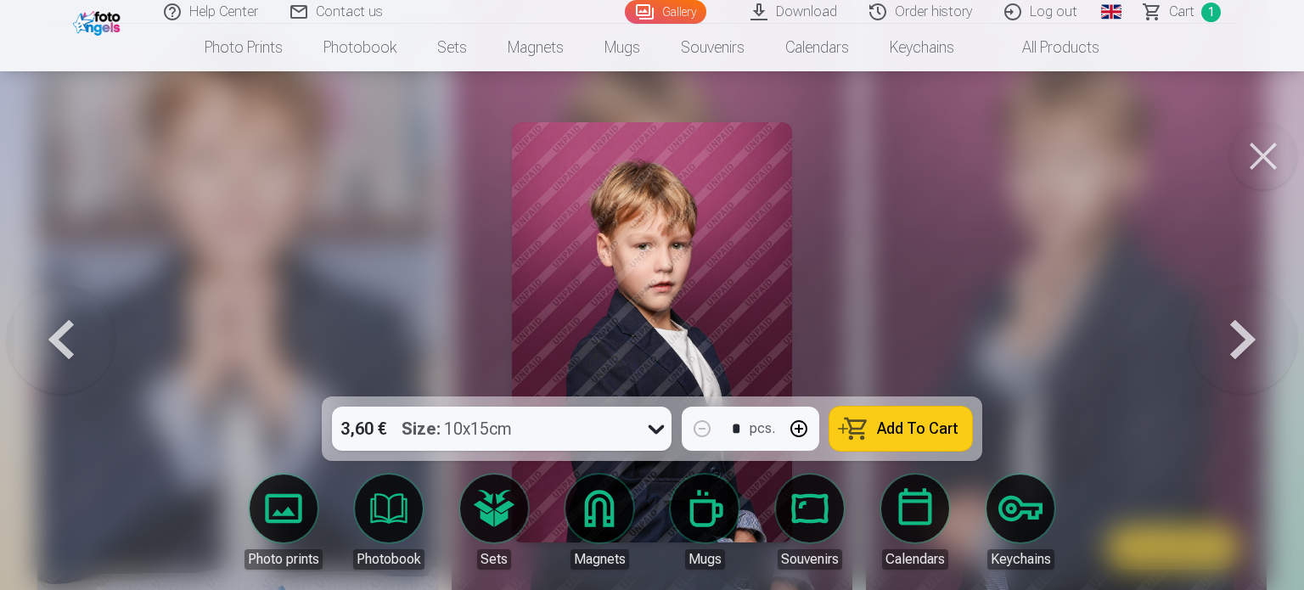
click at [37, 356] on button at bounding box center [61, 332] width 109 height 94
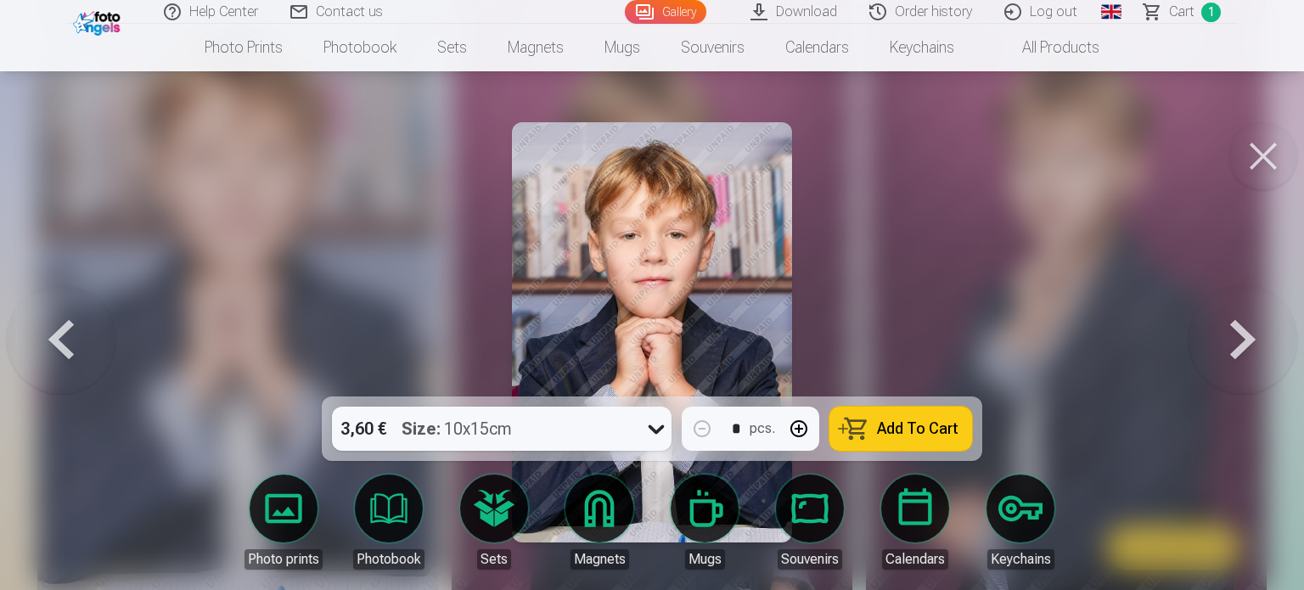
click at [37, 359] on button at bounding box center [61, 332] width 109 height 94
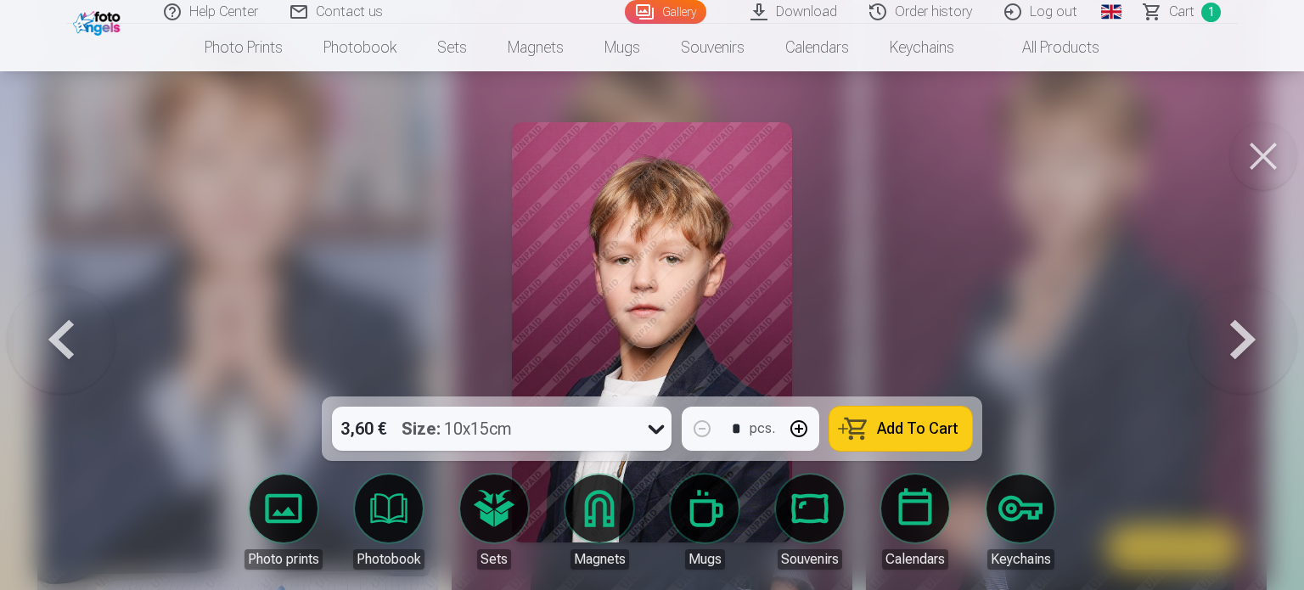
click at [37, 359] on button at bounding box center [61, 332] width 109 height 94
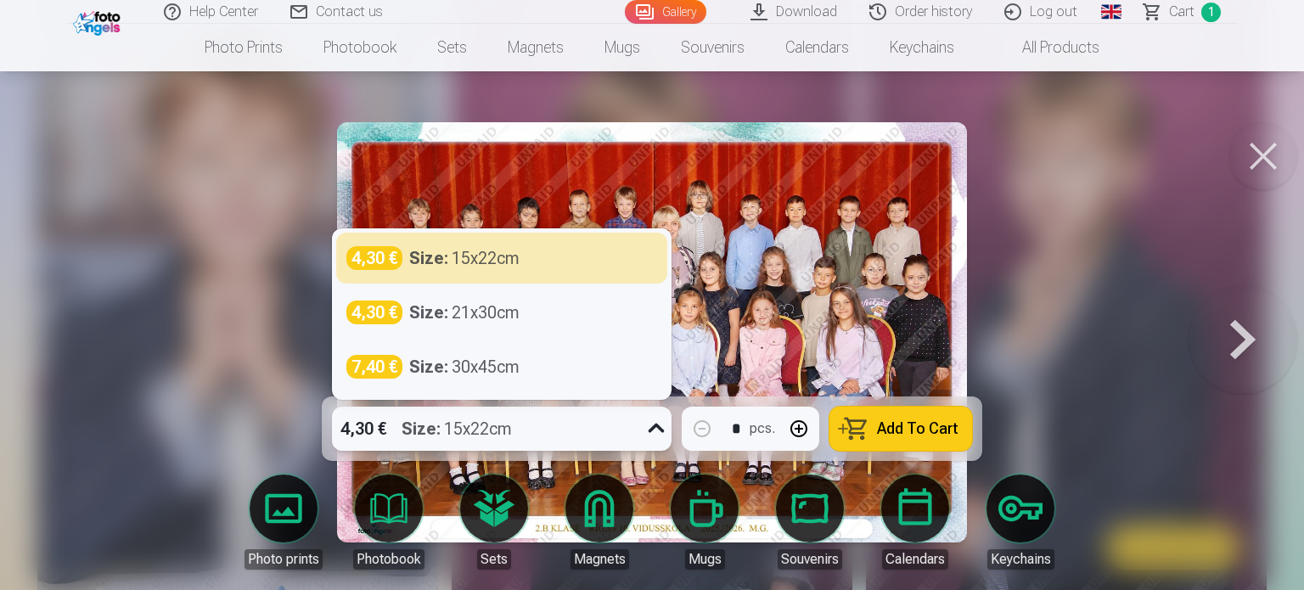
click at [516, 434] on div "4,30 € Size : 15x22cm" at bounding box center [485, 429] width 307 height 44
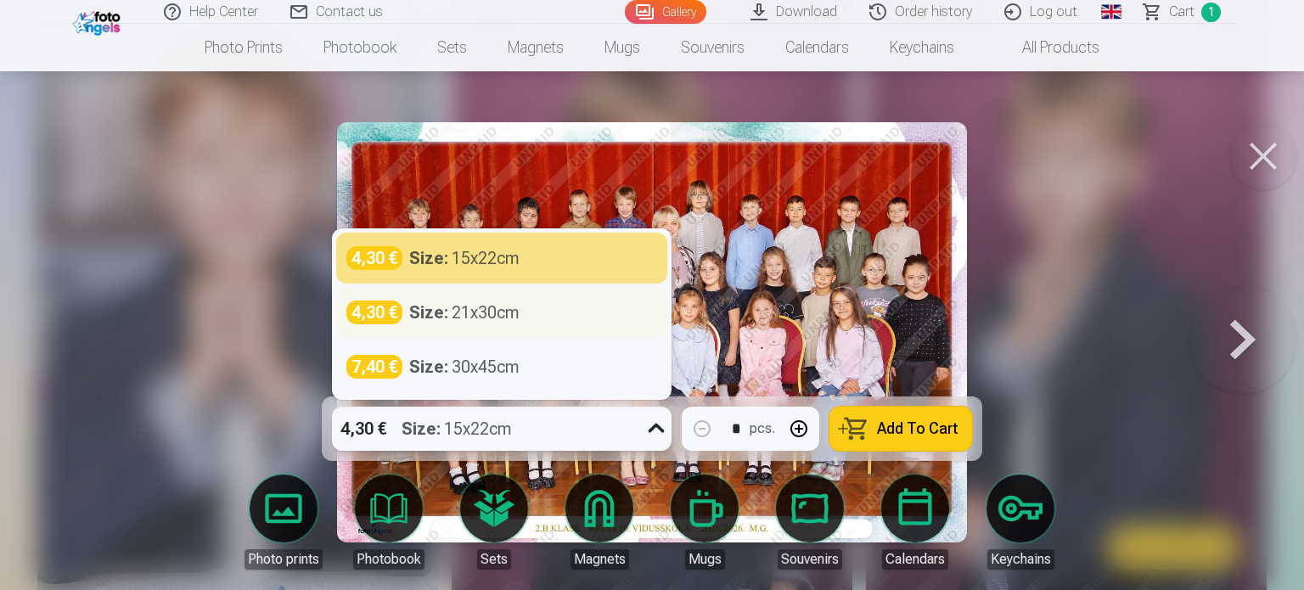
click at [479, 320] on div "Size : 21x30cm" at bounding box center [464, 313] width 110 height 24
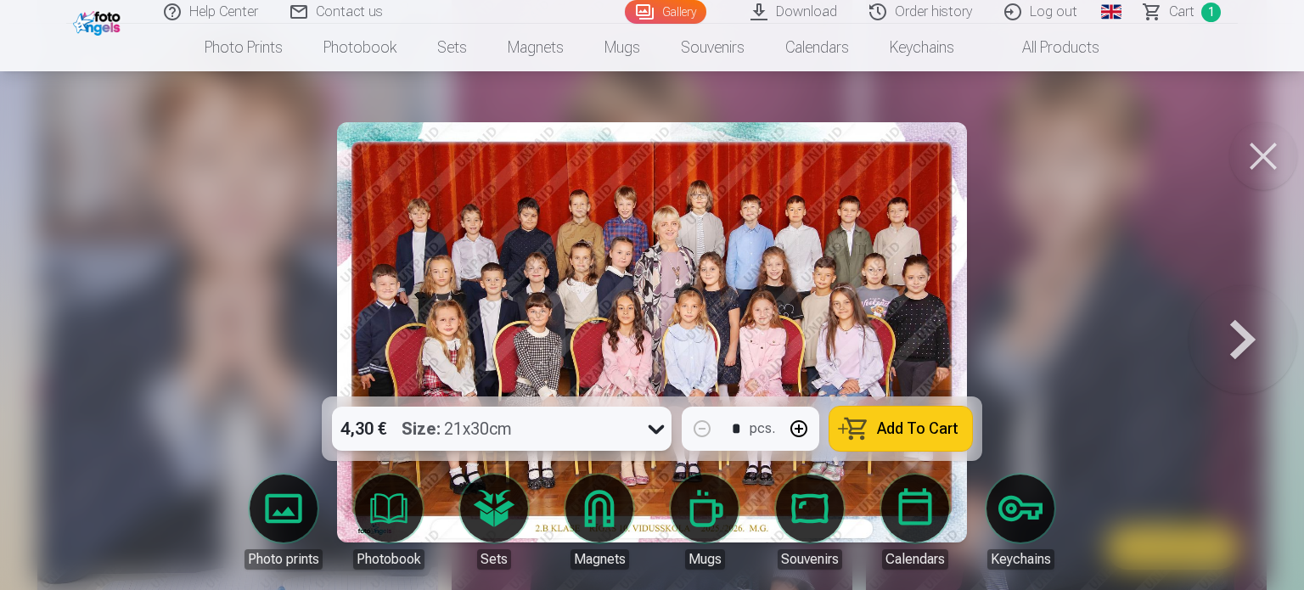
click at [943, 433] on span "Add To Cart" at bounding box center [918, 428] width 82 height 15
click at [1266, 330] on button at bounding box center [1243, 332] width 109 height 94
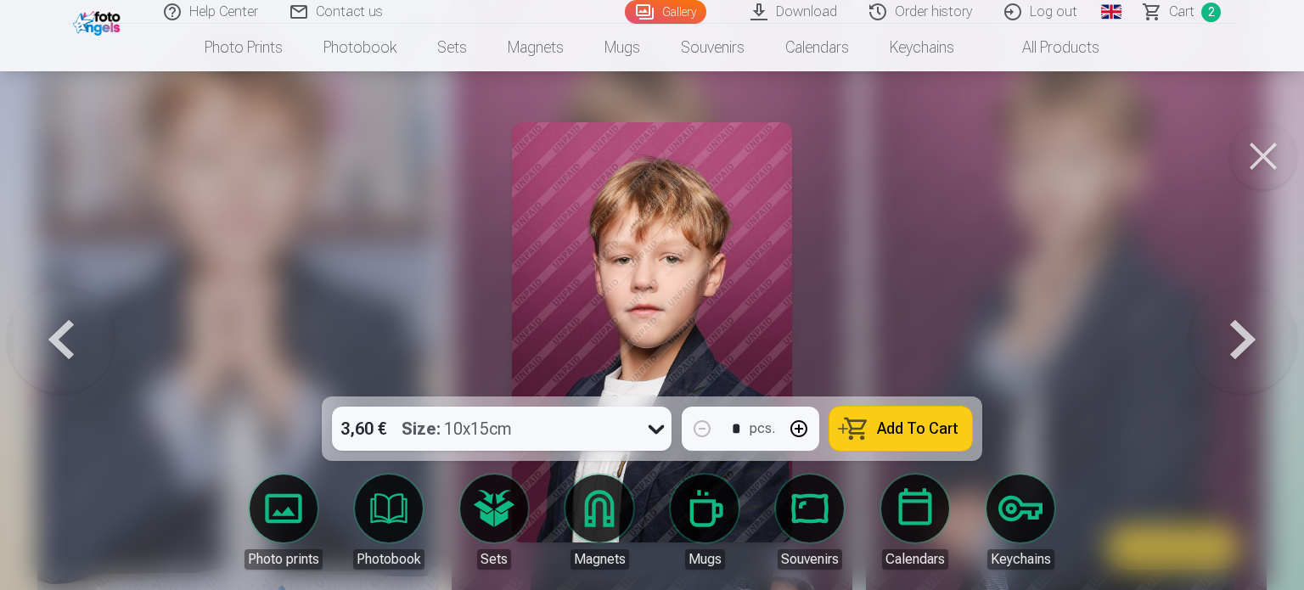
click at [1266, 330] on button at bounding box center [1243, 332] width 109 height 94
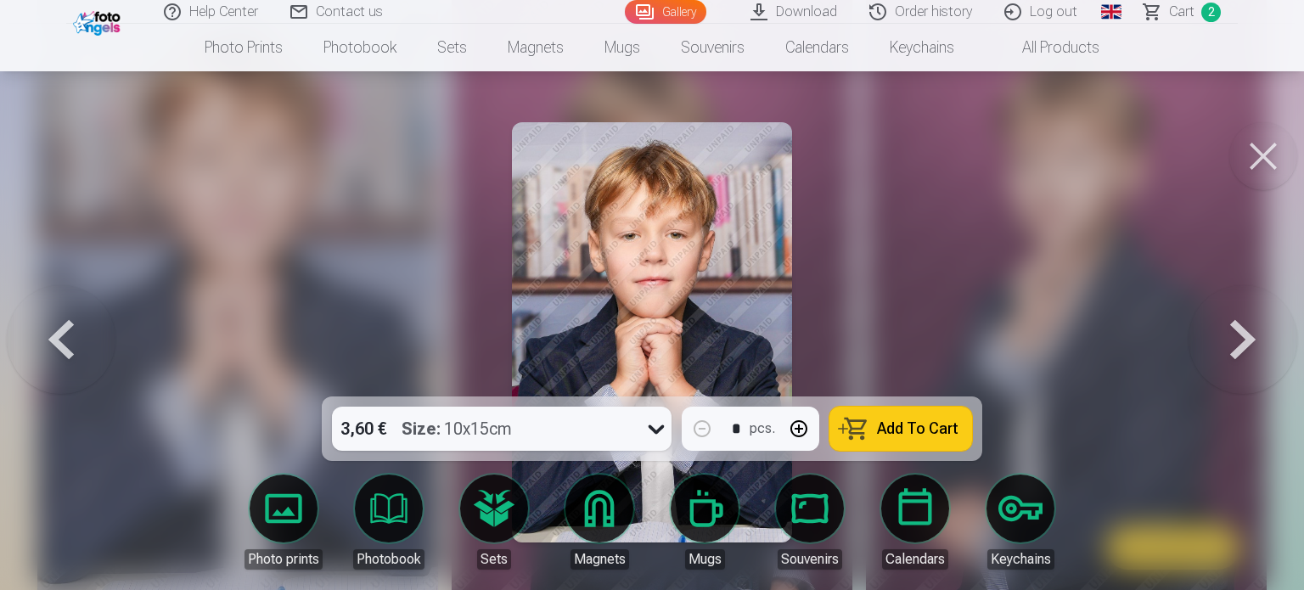
click at [1266, 330] on button at bounding box center [1243, 332] width 109 height 94
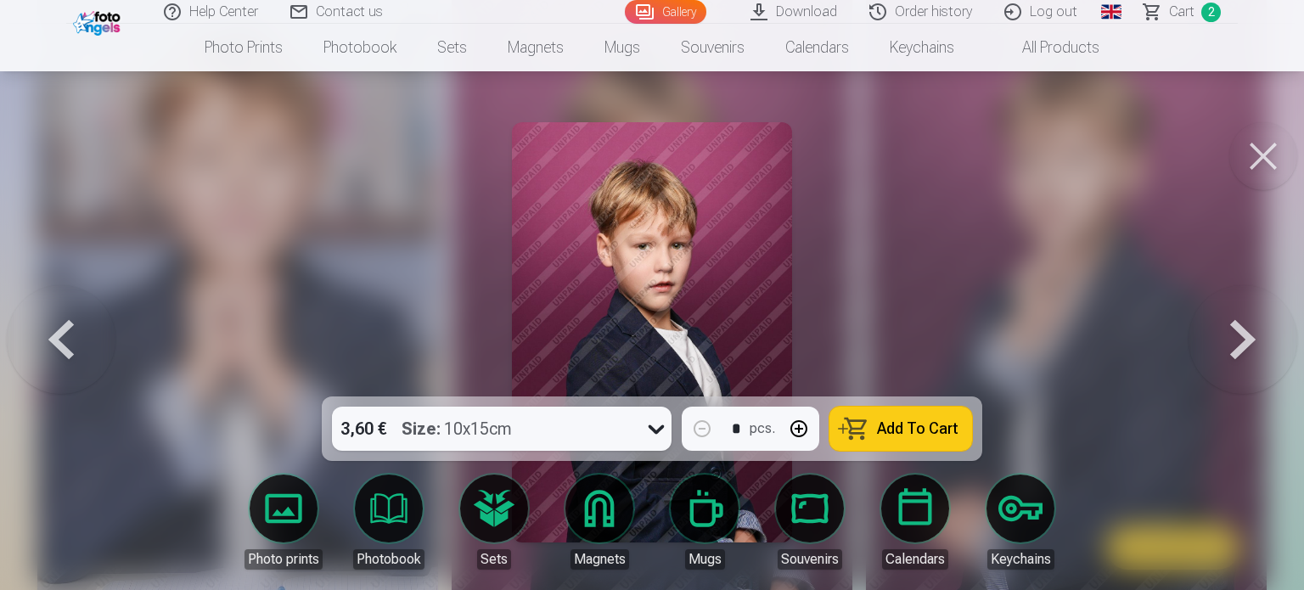
click at [1266, 330] on button at bounding box center [1243, 332] width 109 height 94
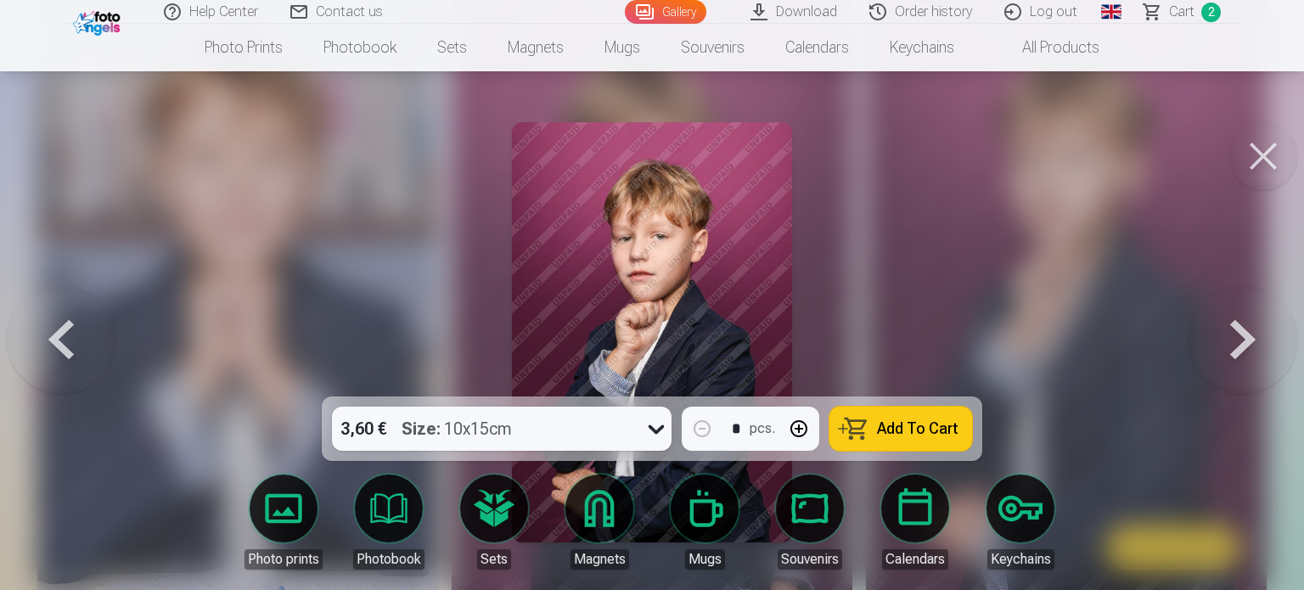
click at [1266, 330] on button at bounding box center [1243, 332] width 109 height 94
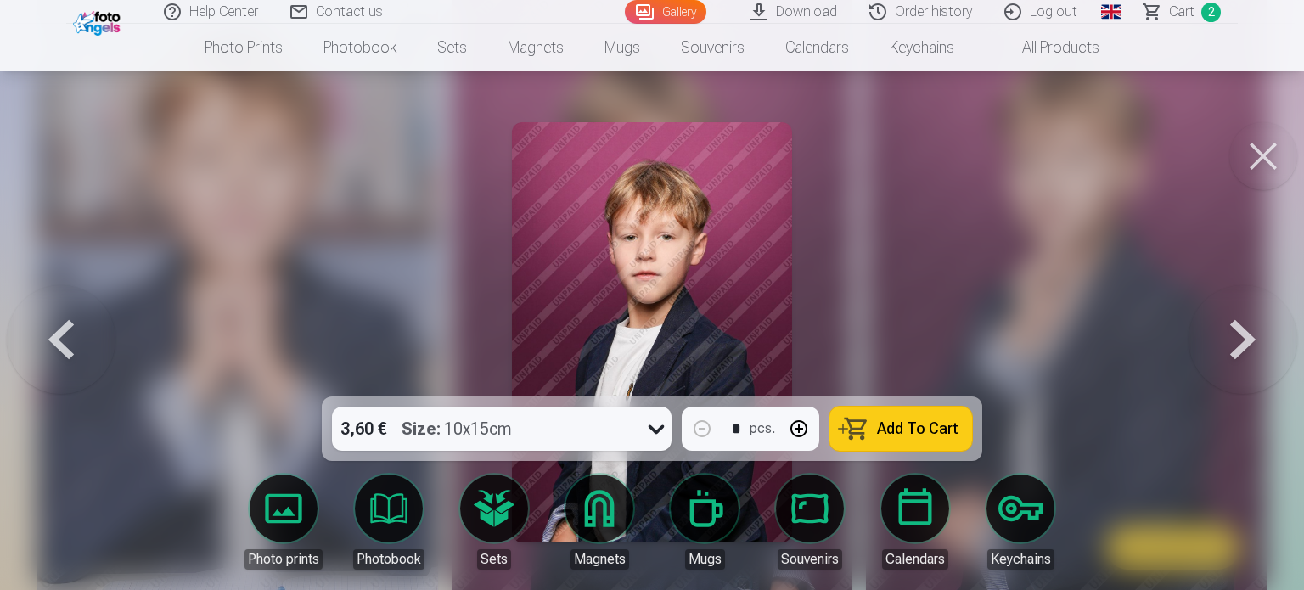
click at [1266, 331] on button at bounding box center [1243, 332] width 109 height 94
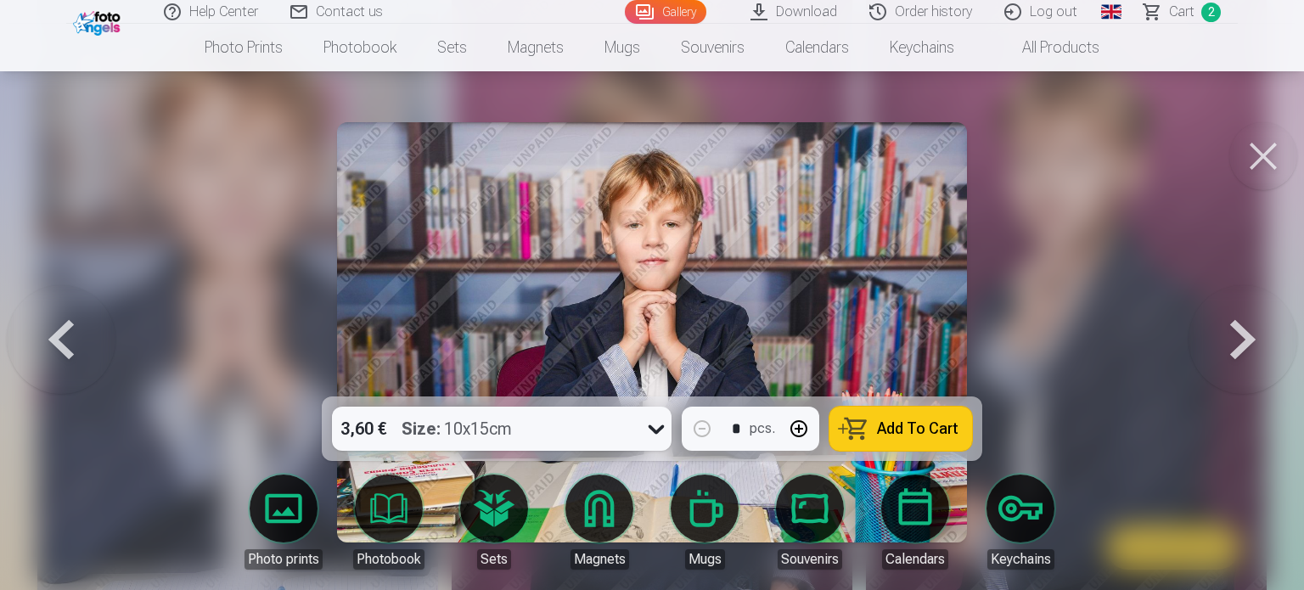
click at [1266, 331] on button at bounding box center [1243, 332] width 109 height 94
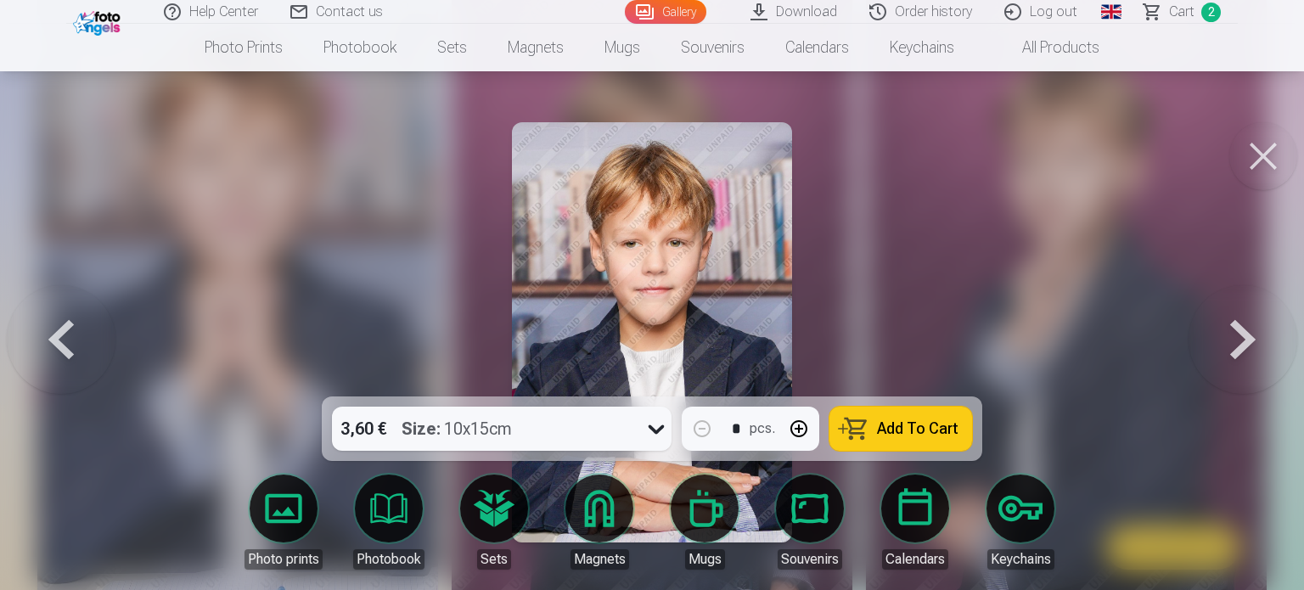
click at [1266, 331] on button at bounding box center [1243, 332] width 109 height 94
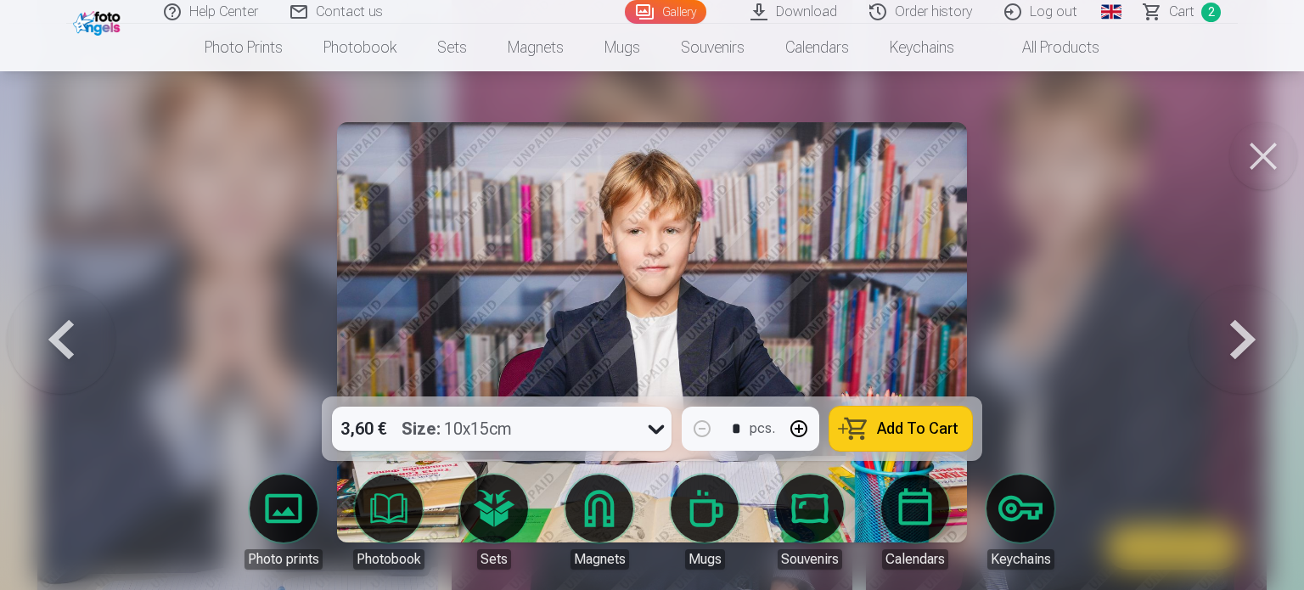
click at [1266, 331] on button at bounding box center [1243, 332] width 109 height 94
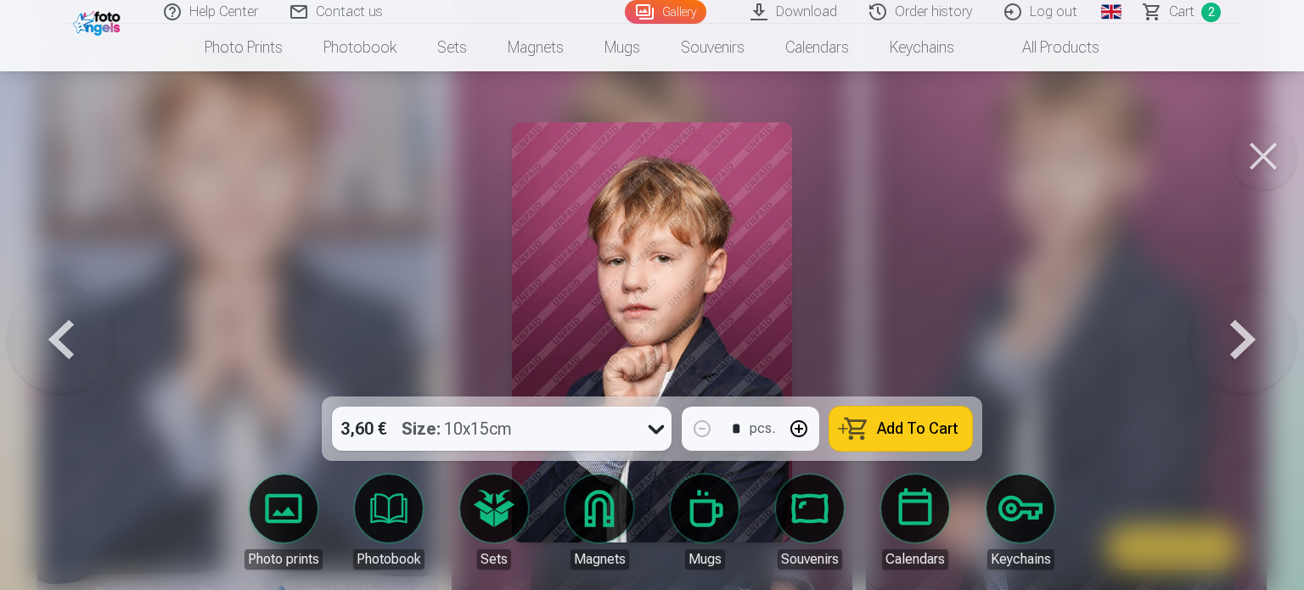
click at [1266, 331] on button at bounding box center [1243, 332] width 109 height 94
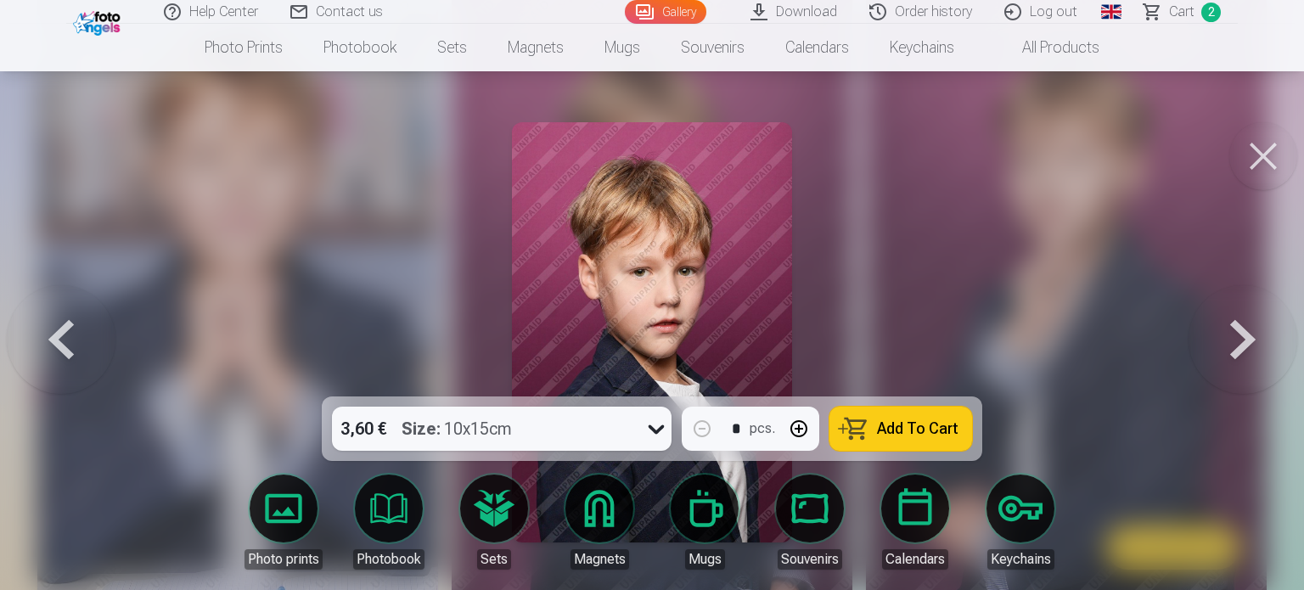
click at [1266, 331] on button at bounding box center [1243, 332] width 109 height 94
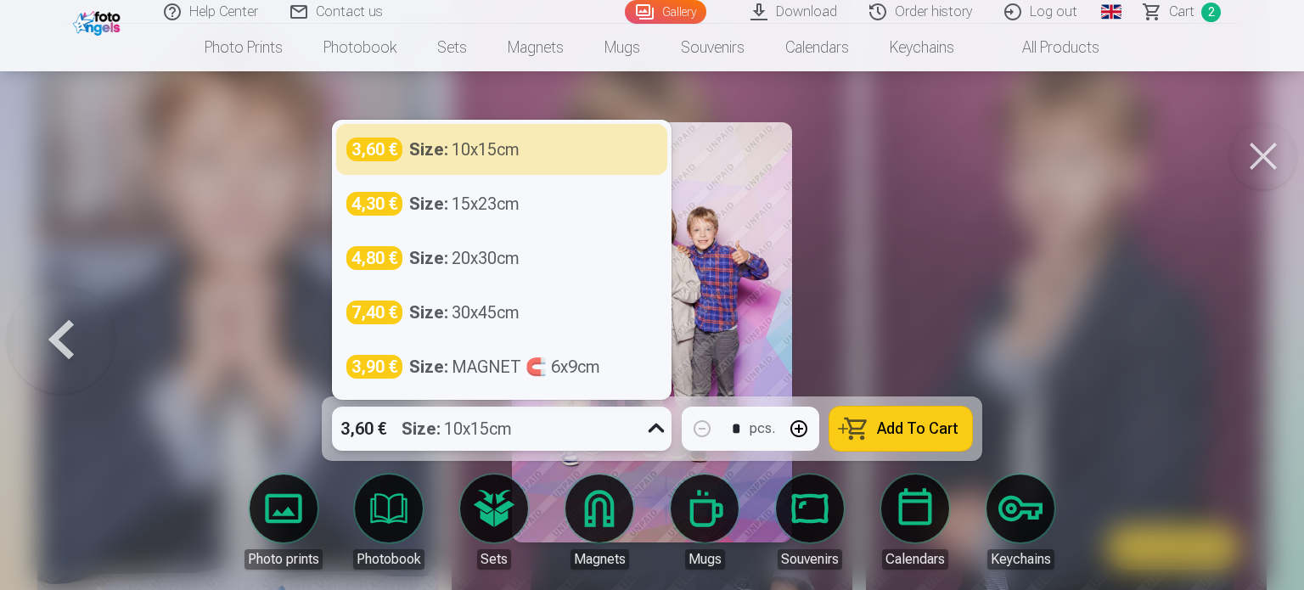
click at [567, 435] on div "3,60 € Size : 10x15cm" at bounding box center [485, 429] width 307 height 44
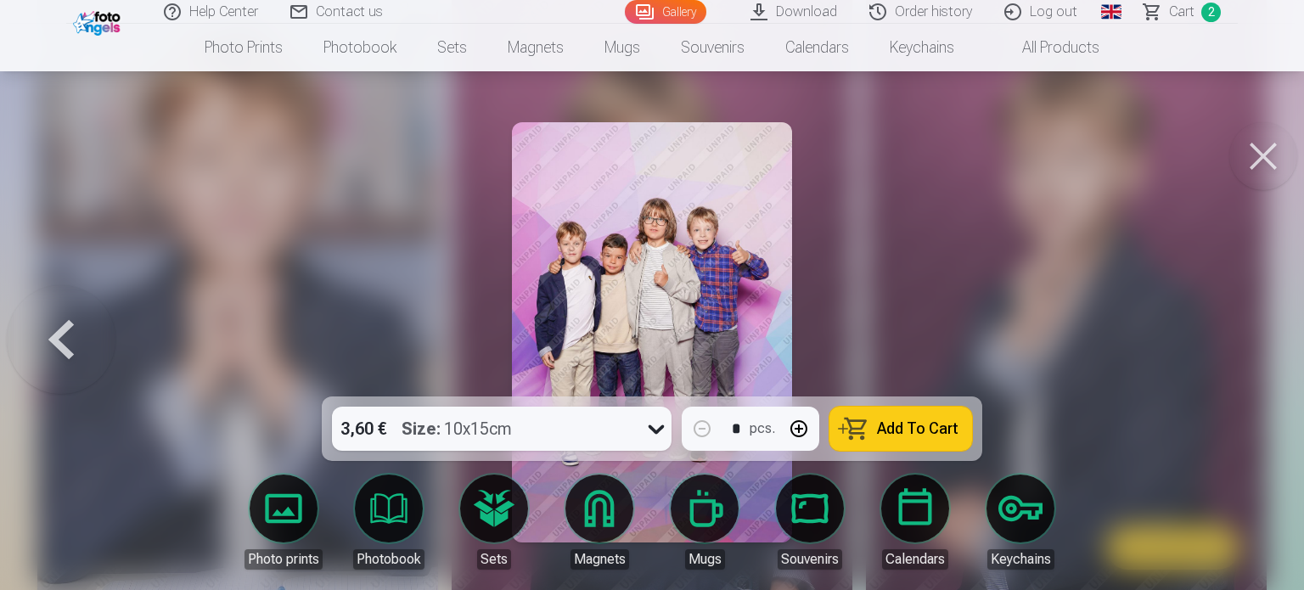
click at [965, 427] on button "Add To Cart" at bounding box center [901, 429] width 143 height 44
click at [48, 341] on button at bounding box center [61, 332] width 109 height 94
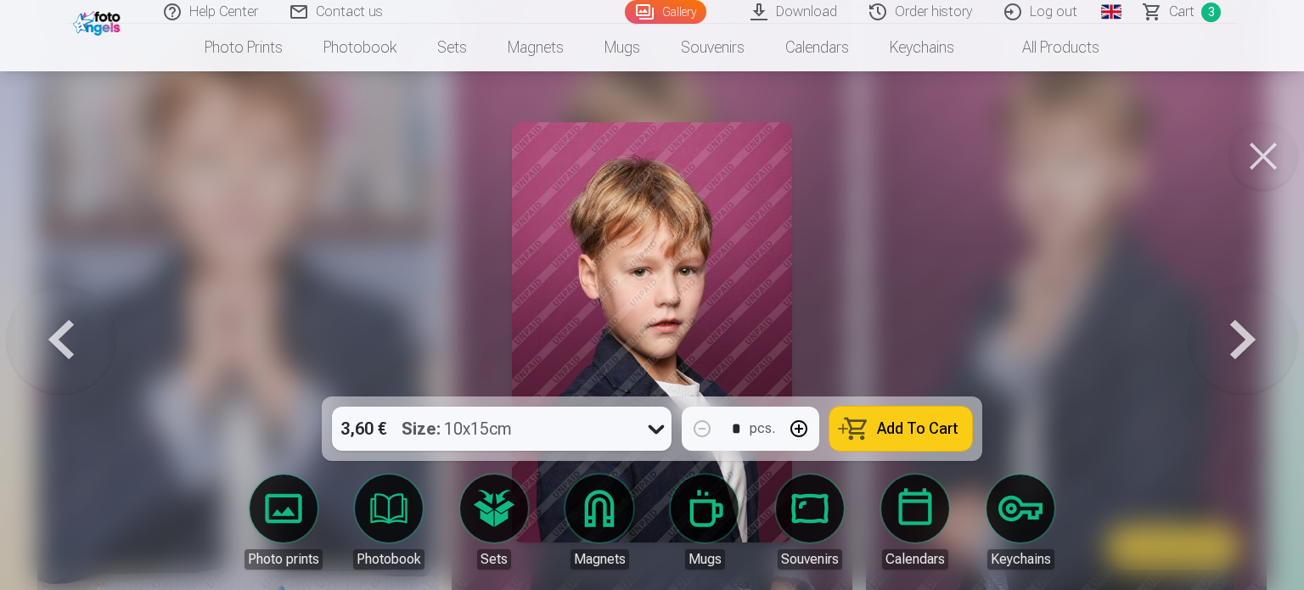
click at [52, 352] on button at bounding box center [61, 332] width 109 height 94
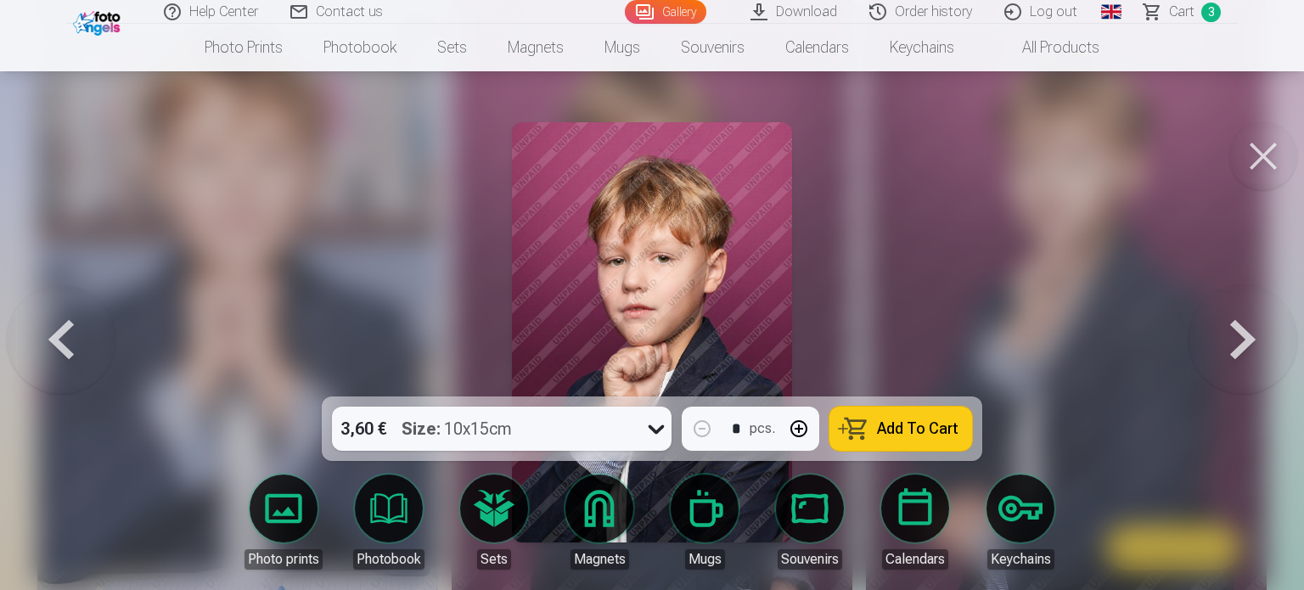
click at [1247, 346] on button at bounding box center [1243, 332] width 109 height 94
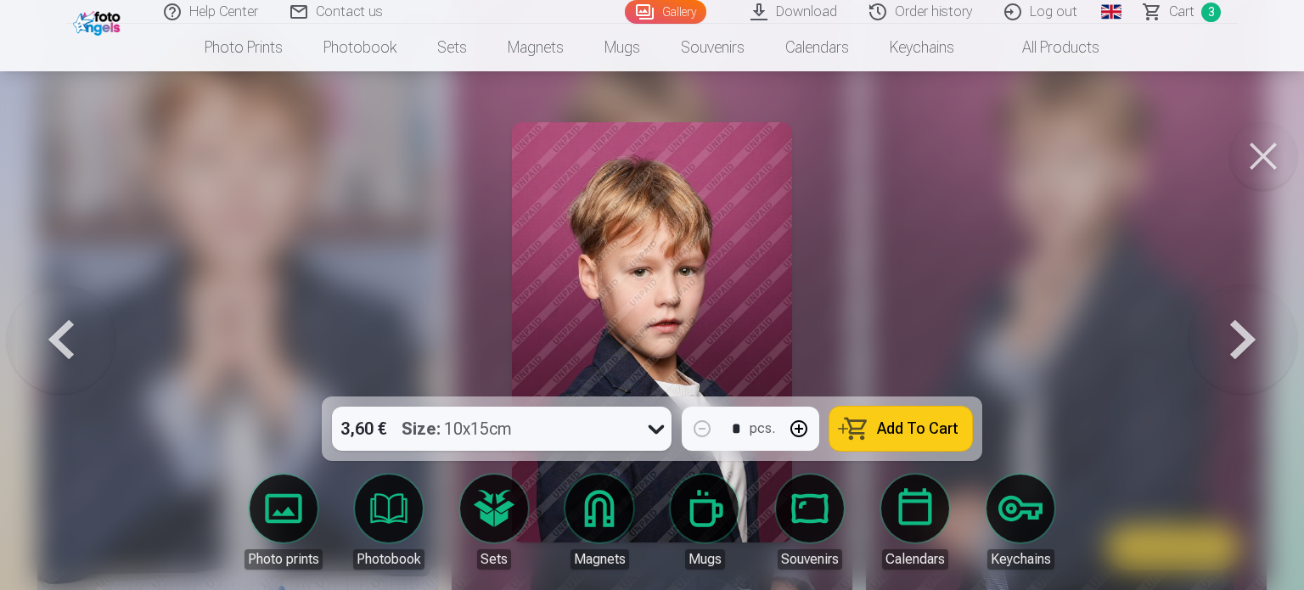
click at [1247, 346] on button at bounding box center [1243, 332] width 109 height 94
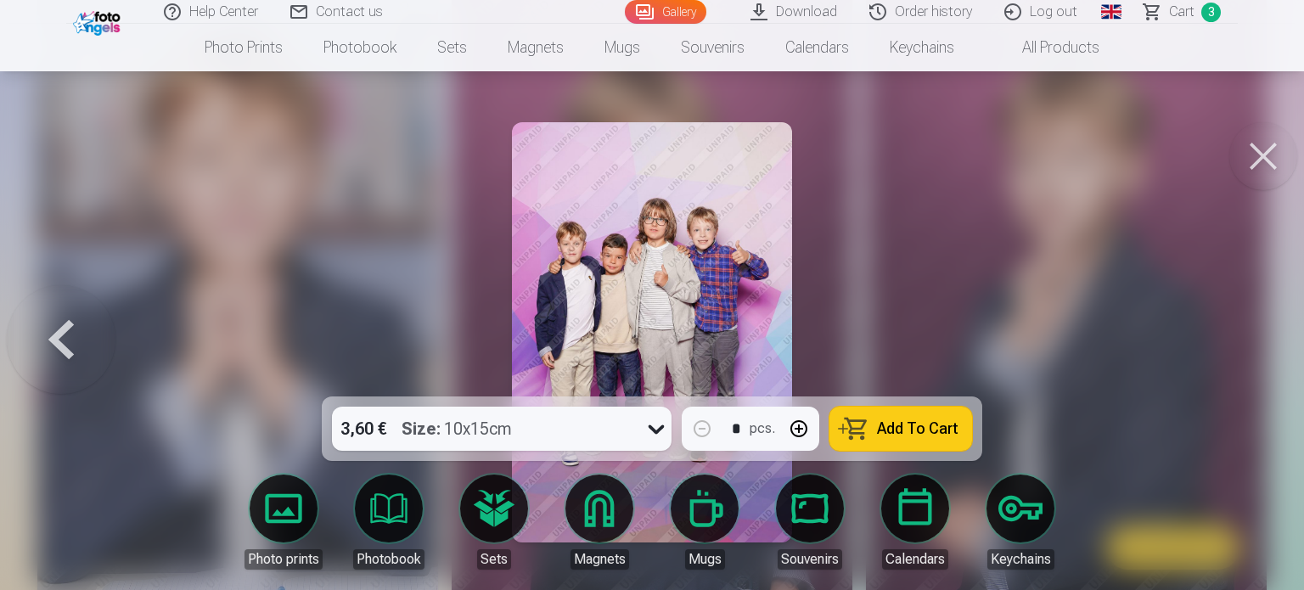
click at [40, 351] on button at bounding box center [61, 332] width 109 height 94
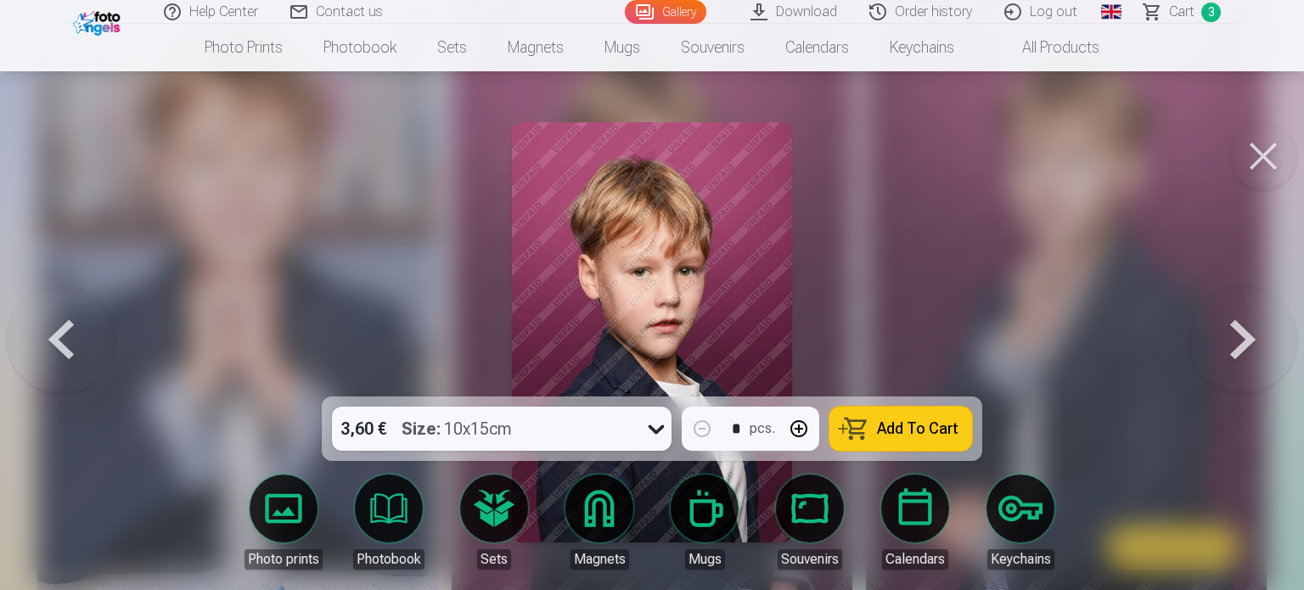
click at [1253, 361] on button at bounding box center [1243, 332] width 109 height 94
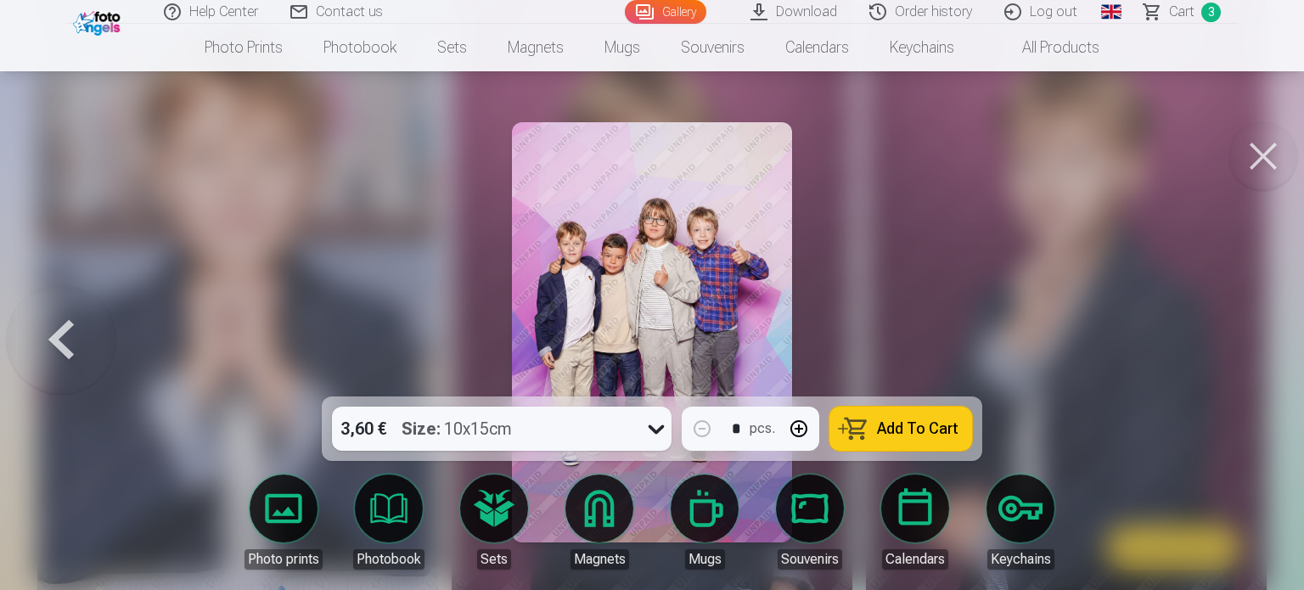
click at [61, 335] on button at bounding box center [61, 332] width 109 height 94
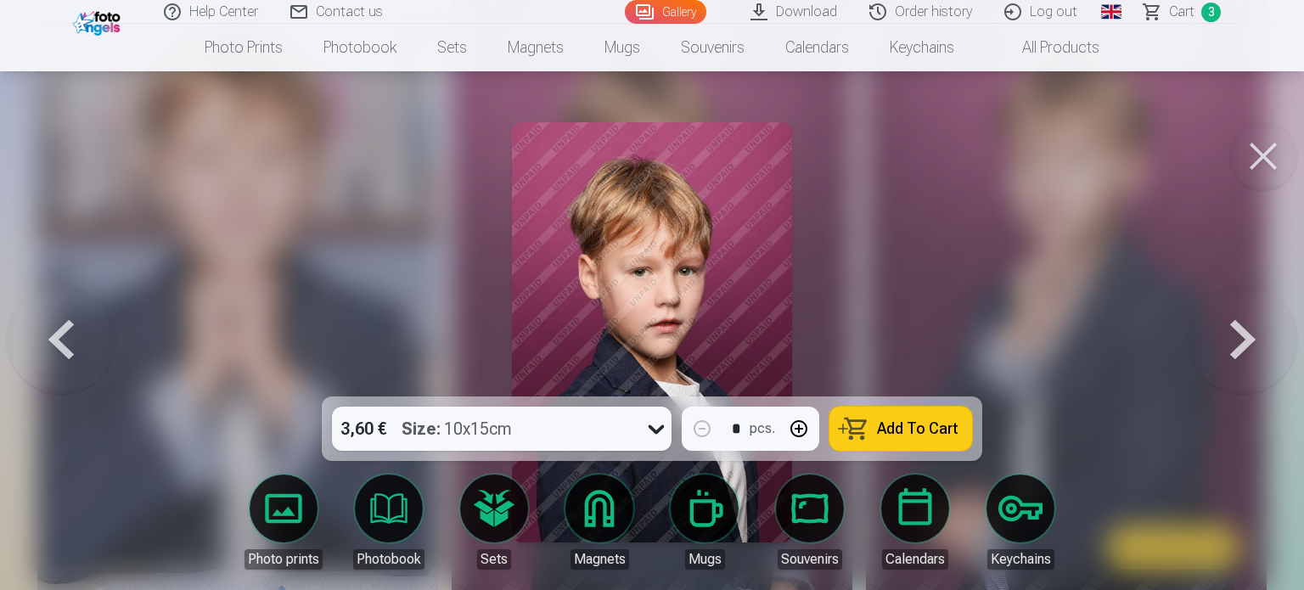
click at [61, 335] on button at bounding box center [61, 332] width 109 height 94
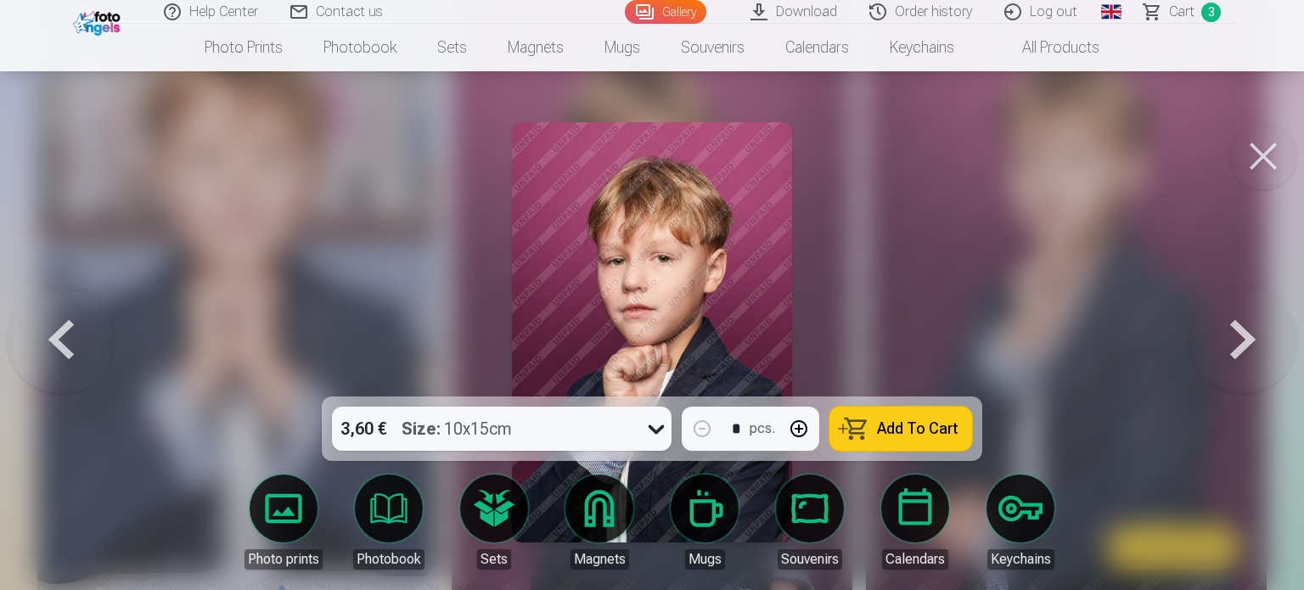
click at [61, 335] on button at bounding box center [61, 332] width 109 height 94
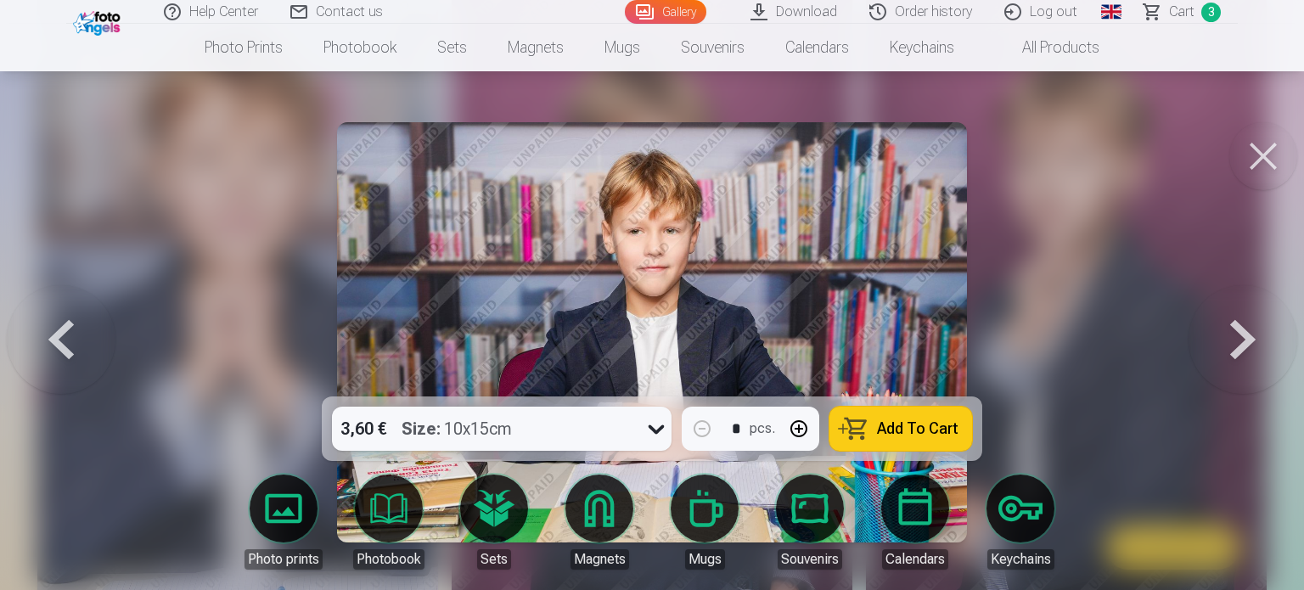
click at [61, 335] on button at bounding box center [61, 332] width 109 height 94
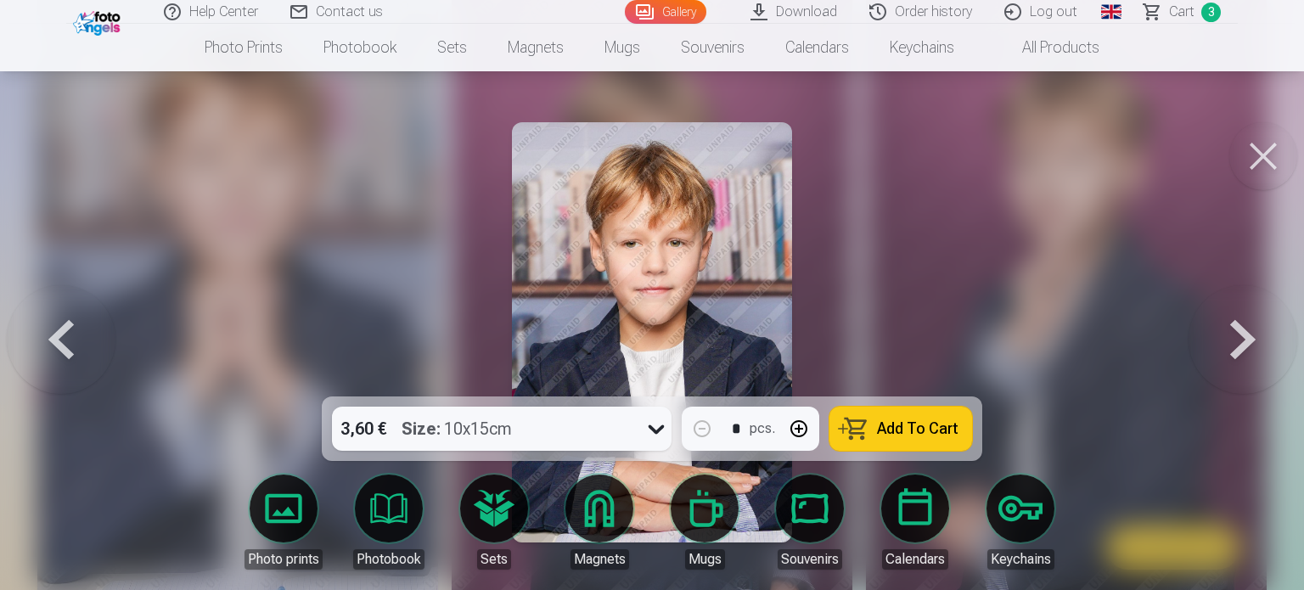
click at [76, 345] on button at bounding box center [61, 332] width 109 height 94
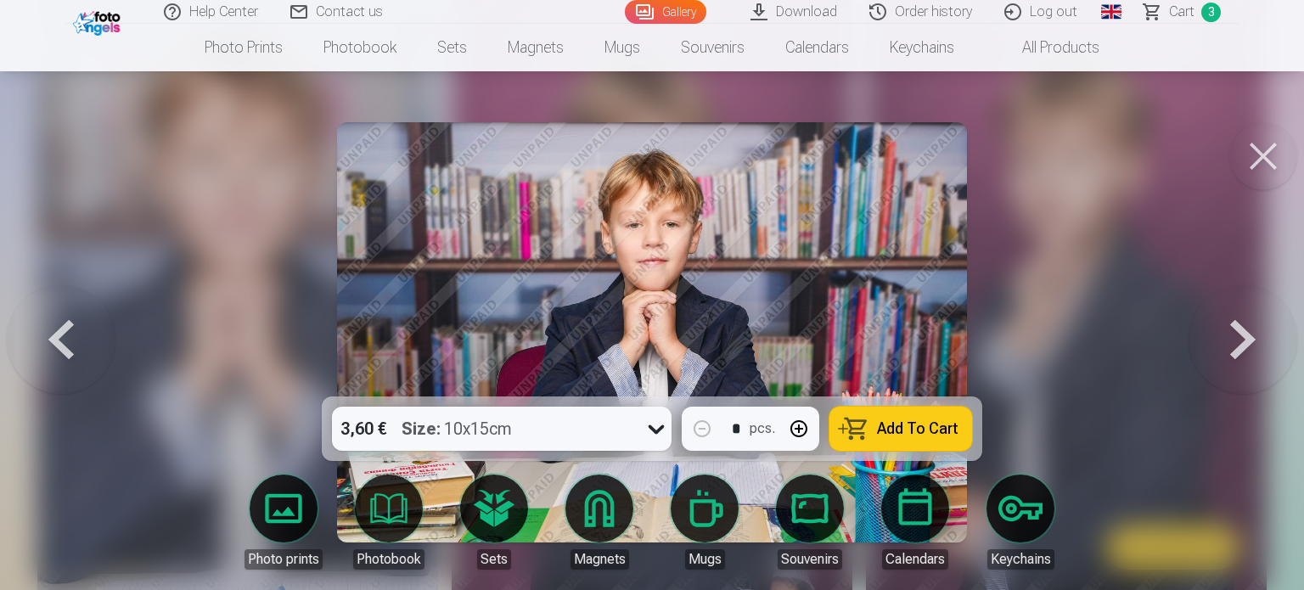
click at [605, 431] on div "3,60 € Size : 10x15cm" at bounding box center [485, 429] width 307 height 44
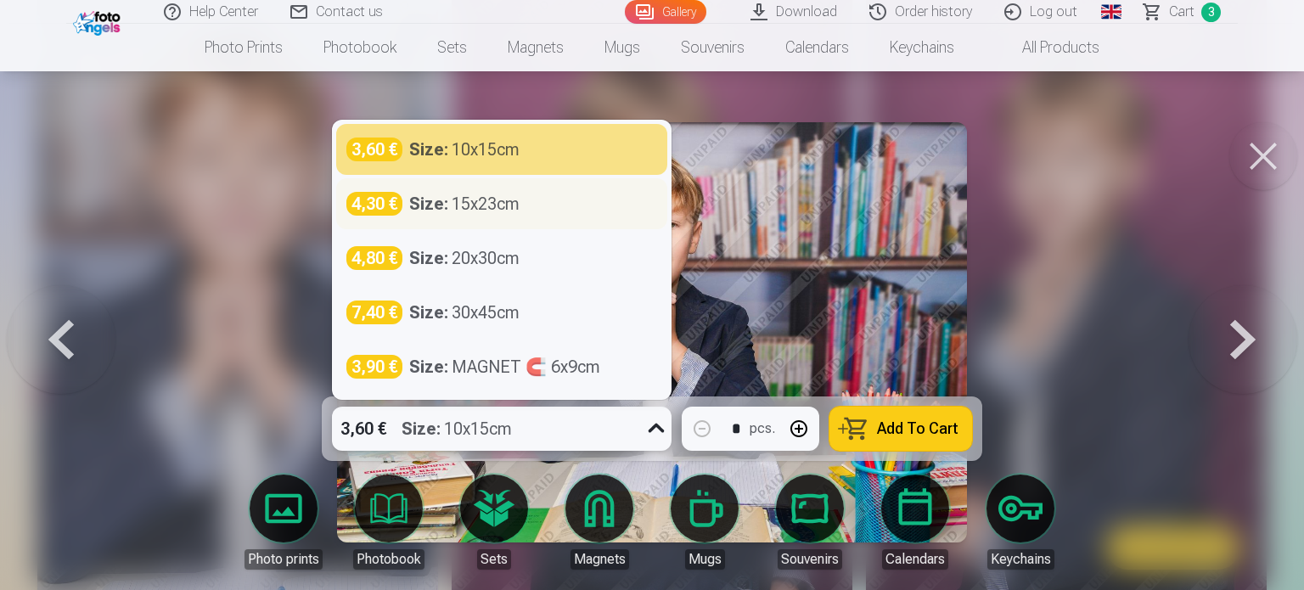
click at [442, 207] on strong "Size :" at bounding box center [428, 204] width 39 height 24
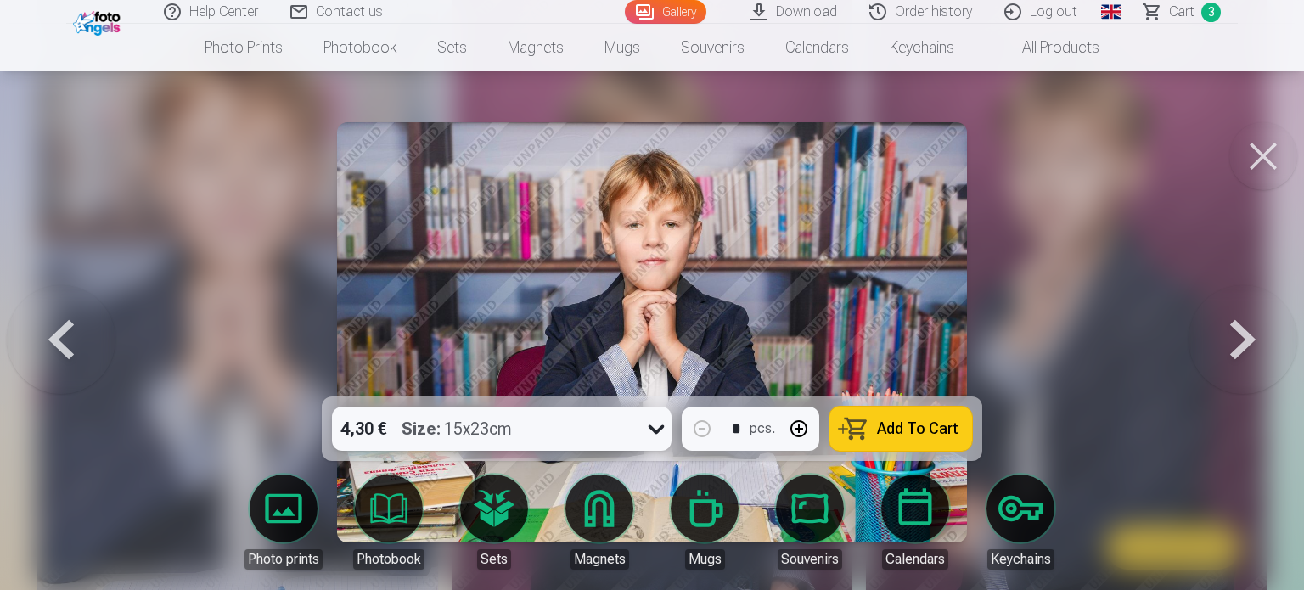
click at [927, 424] on span "Add To Cart" at bounding box center [918, 428] width 82 height 15
click at [1164, 18] on link "Сart 4" at bounding box center [1184, 12] width 110 height 24
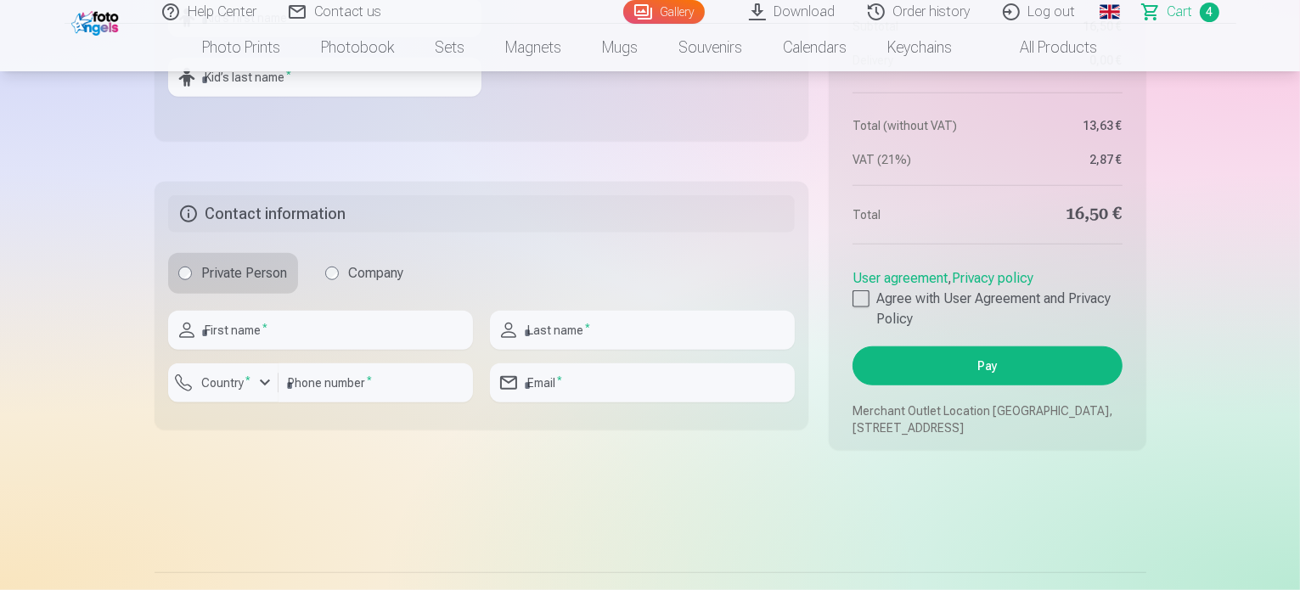
scroll to position [1359, 0]
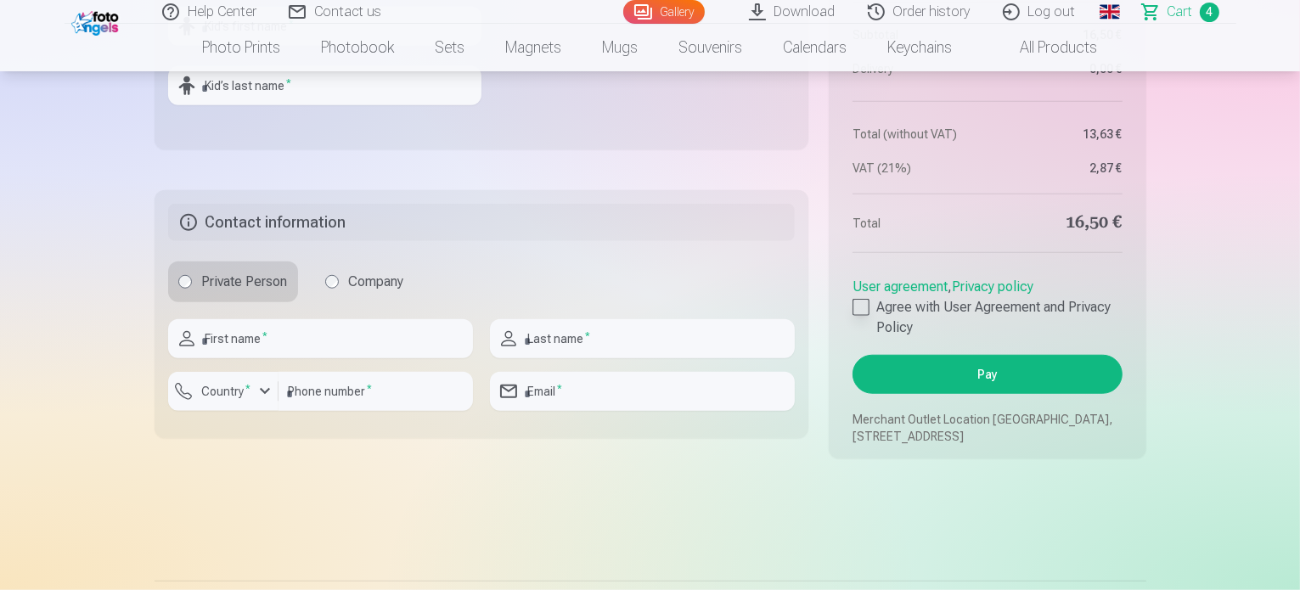
click at [863, 316] on div at bounding box center [861, 307] width 17 height 17
click at [331, 349] on input "text" at bounding box center [320, 338] width 305 height 39
type input "**********"
type input "*******"
type input "********"
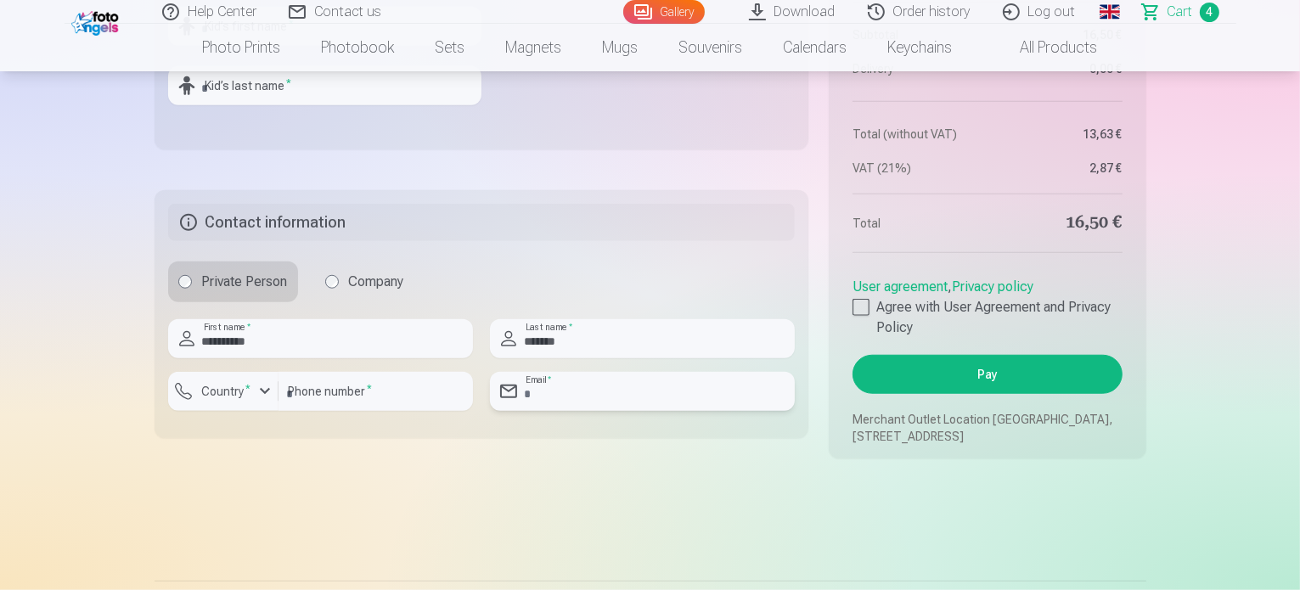
type input "**********"
click at [236, 411] on button "Country *" at bounding box center [223, 391] width 110 height 39
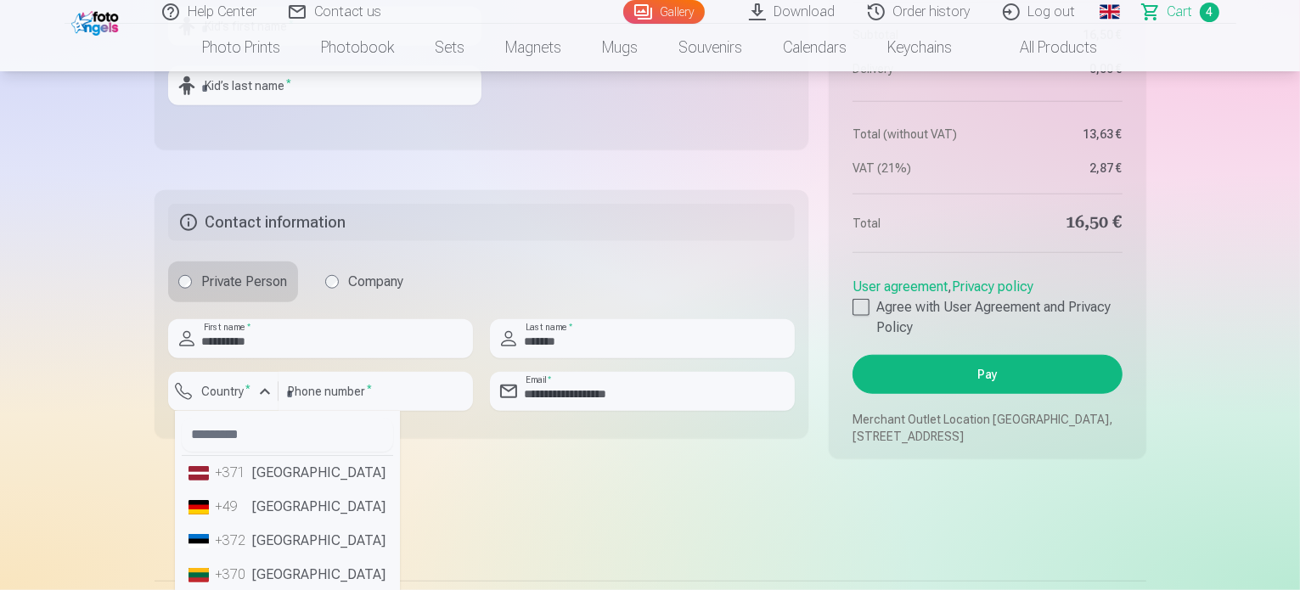
click at [234, 490] on li "+371 Latvia" at bounding box center [287, 473] width 211 height 34
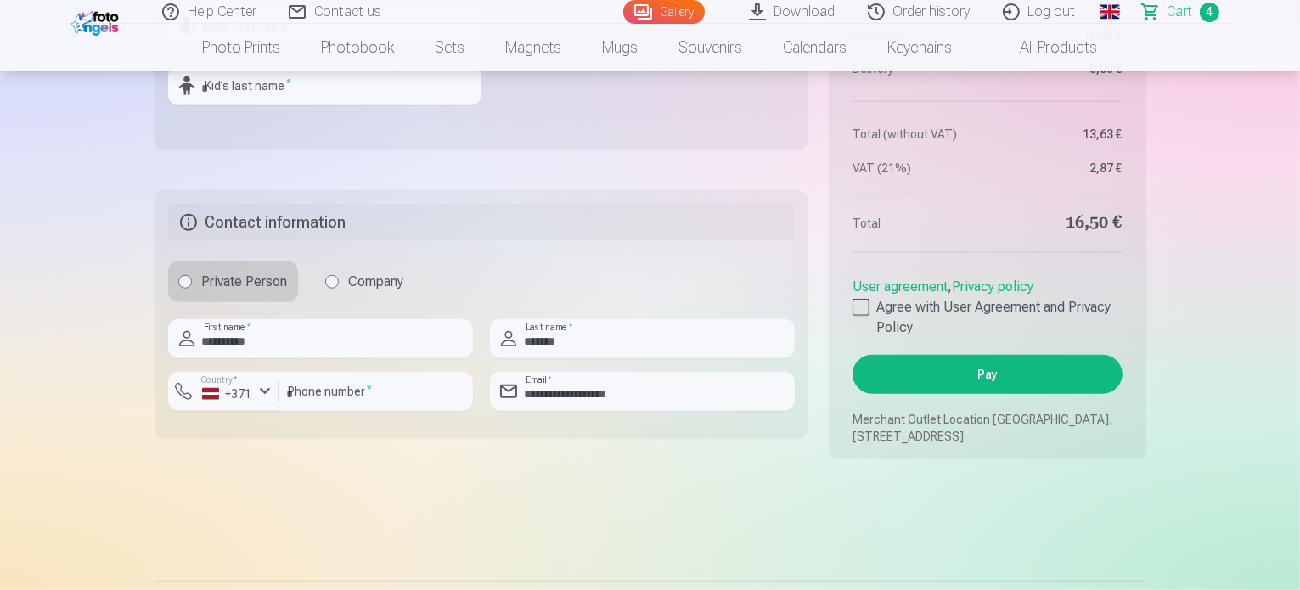
click at [1004, 390] on button "Pay" at bounding box center [987, 374] width 269 height 39
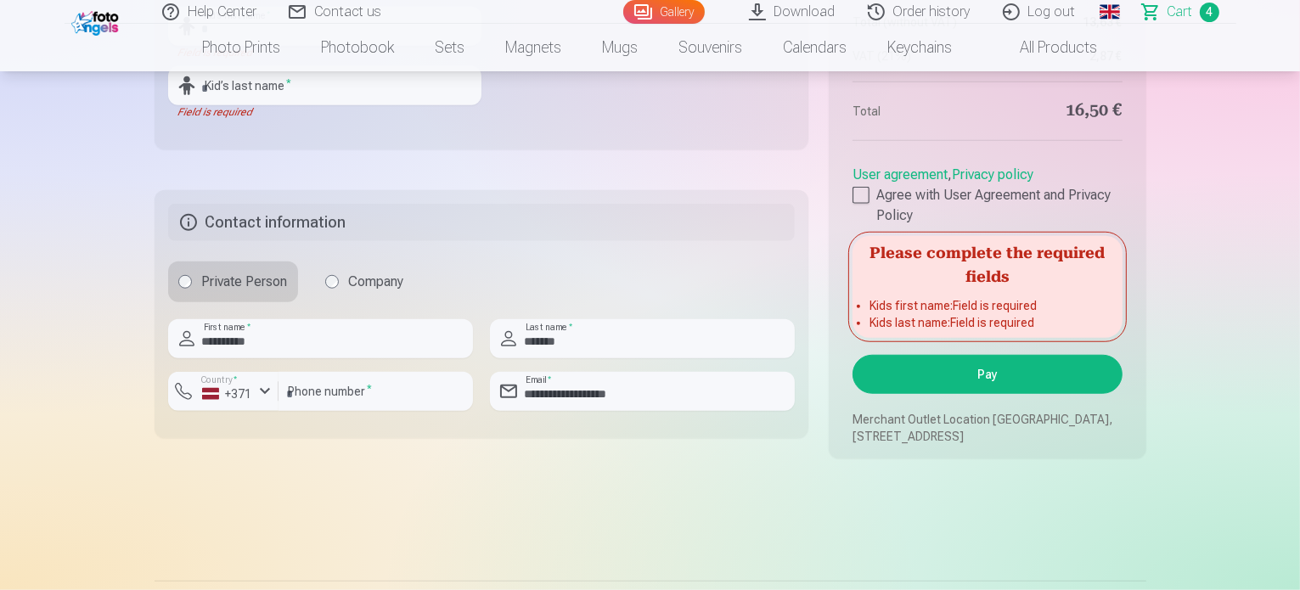
scroll to position [1189, 0]
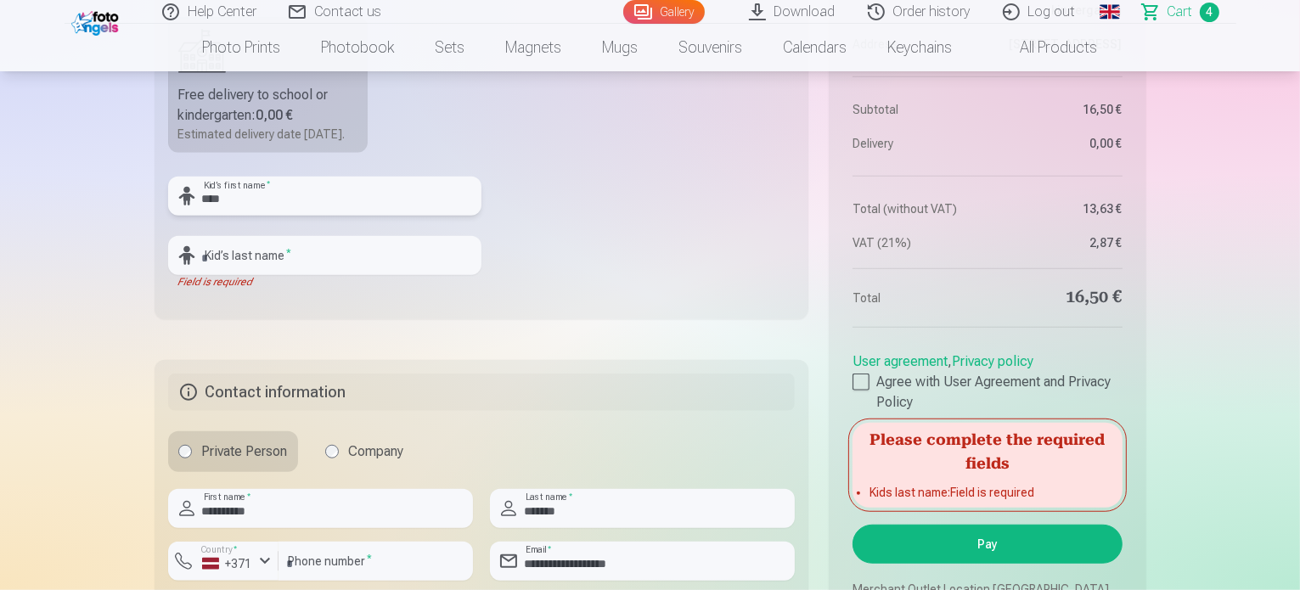
type input "****"
click at [375, 275] on input "text" at bounding box center [324, 255] width 313 height 39
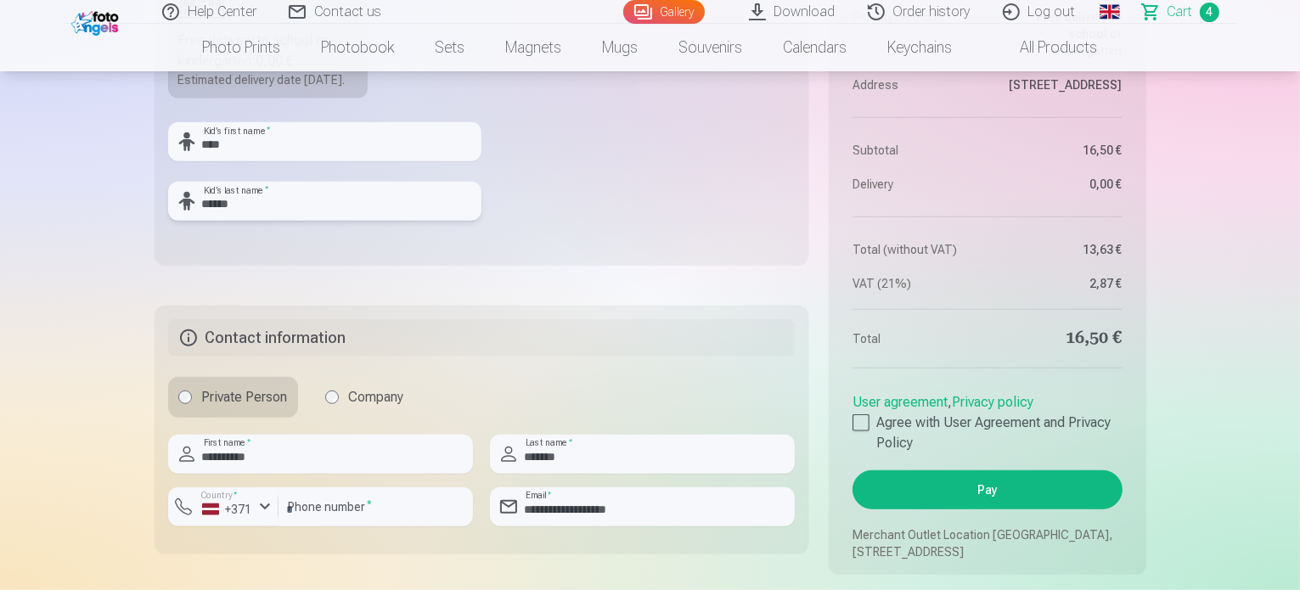
scroll to position [1274, 0]
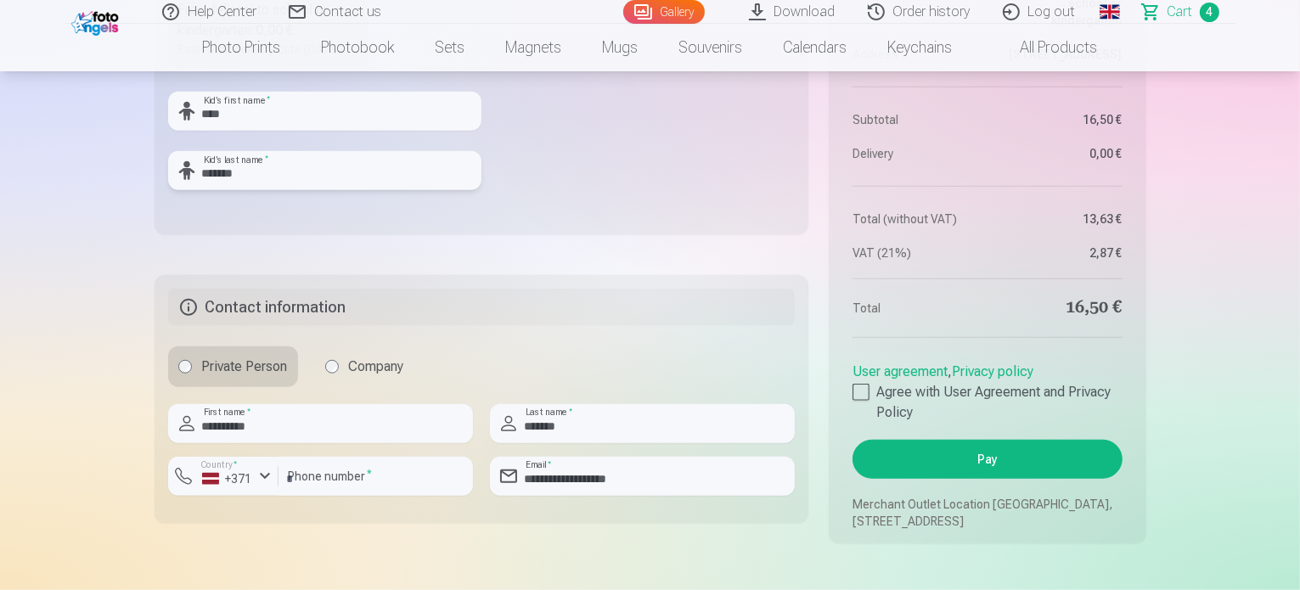
type input "*******"
click at [628, 147] on fieldset "Delivery method Free delivery to school or kindergarten : 0,00 € Estimated deli…" at bounding box center [482, 40] width 655 height 387
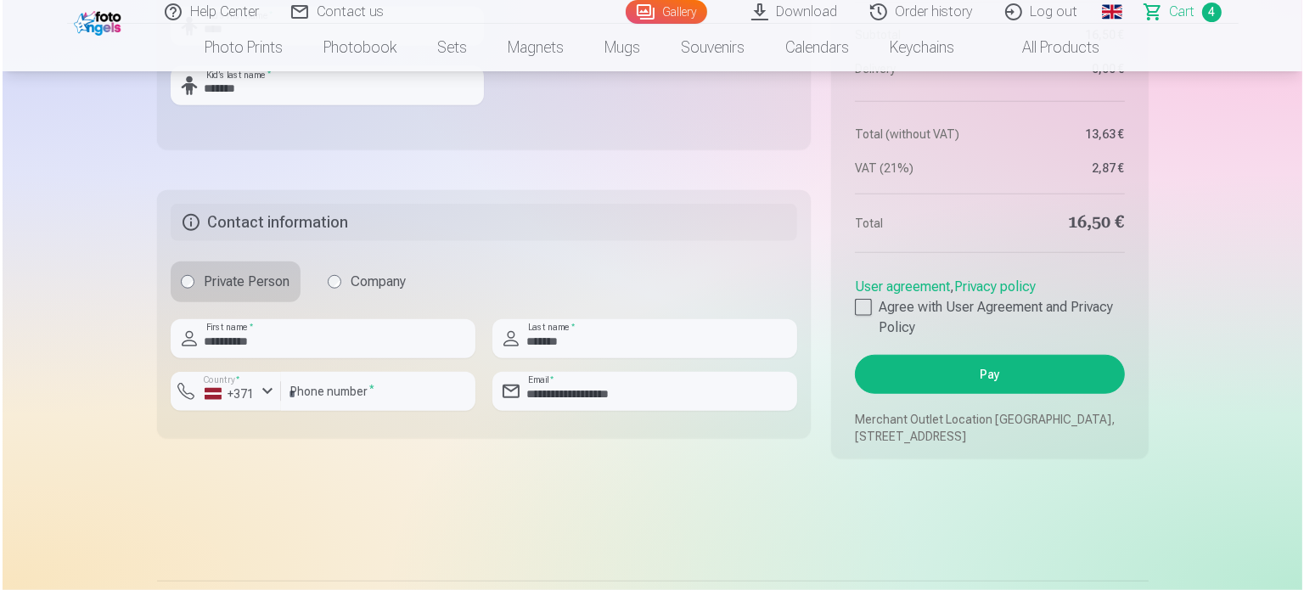
scroll to position [1444, 0]
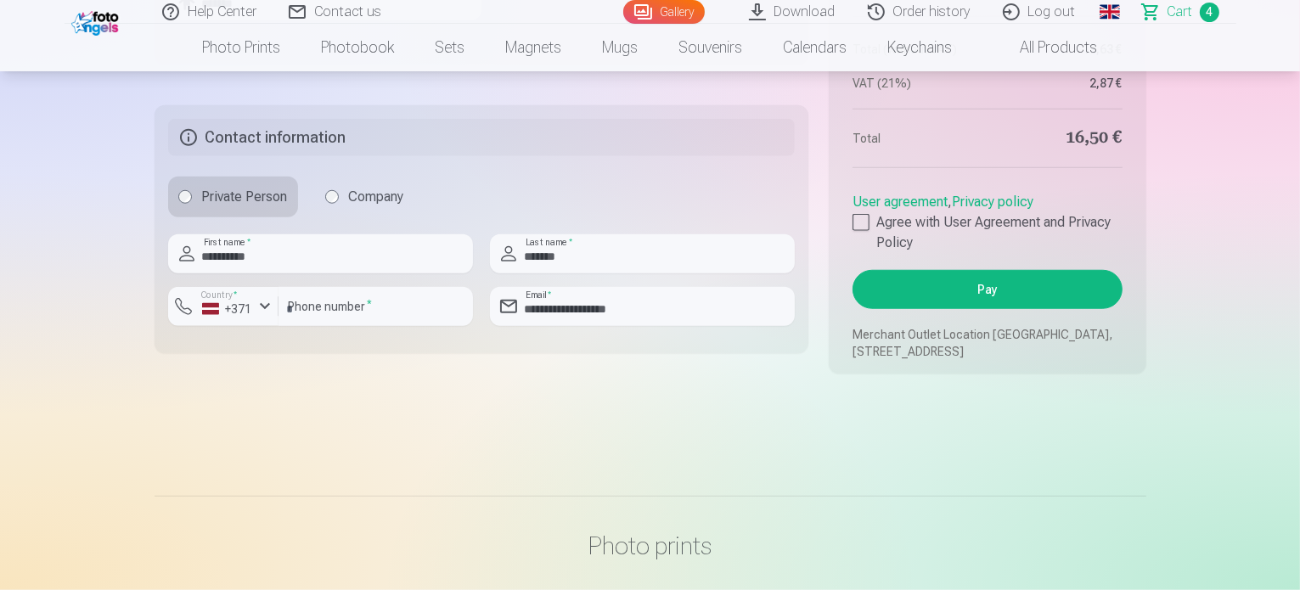
click at [1039, 309] on button "Pay" at bounding box center [987, 289] width 269 height 39
